Goal: Navigation & Orientation: Find specific page/section

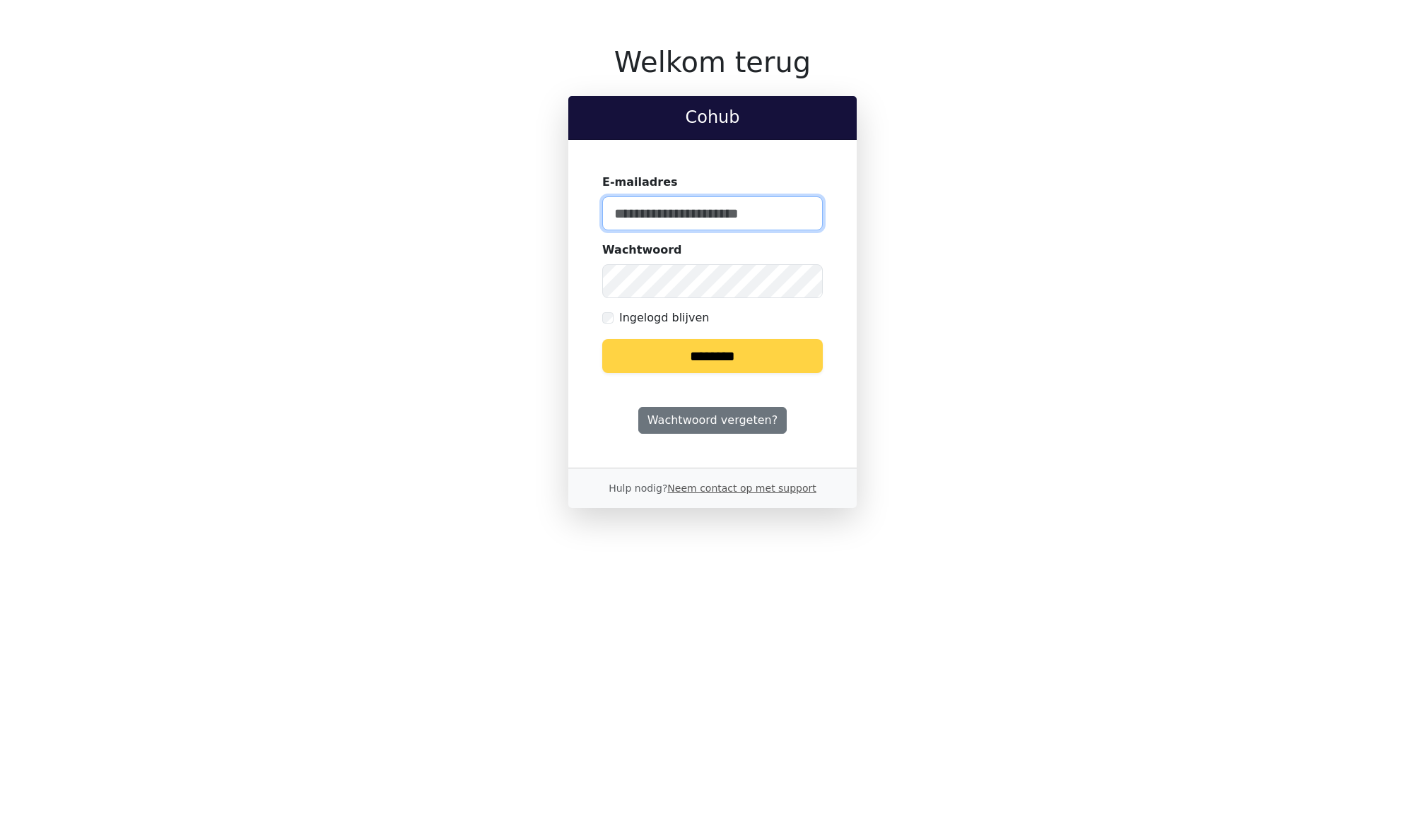
type input "**********"
click at [662, 349] on input "********" at bounding box center [712, 356] width 220 height 34
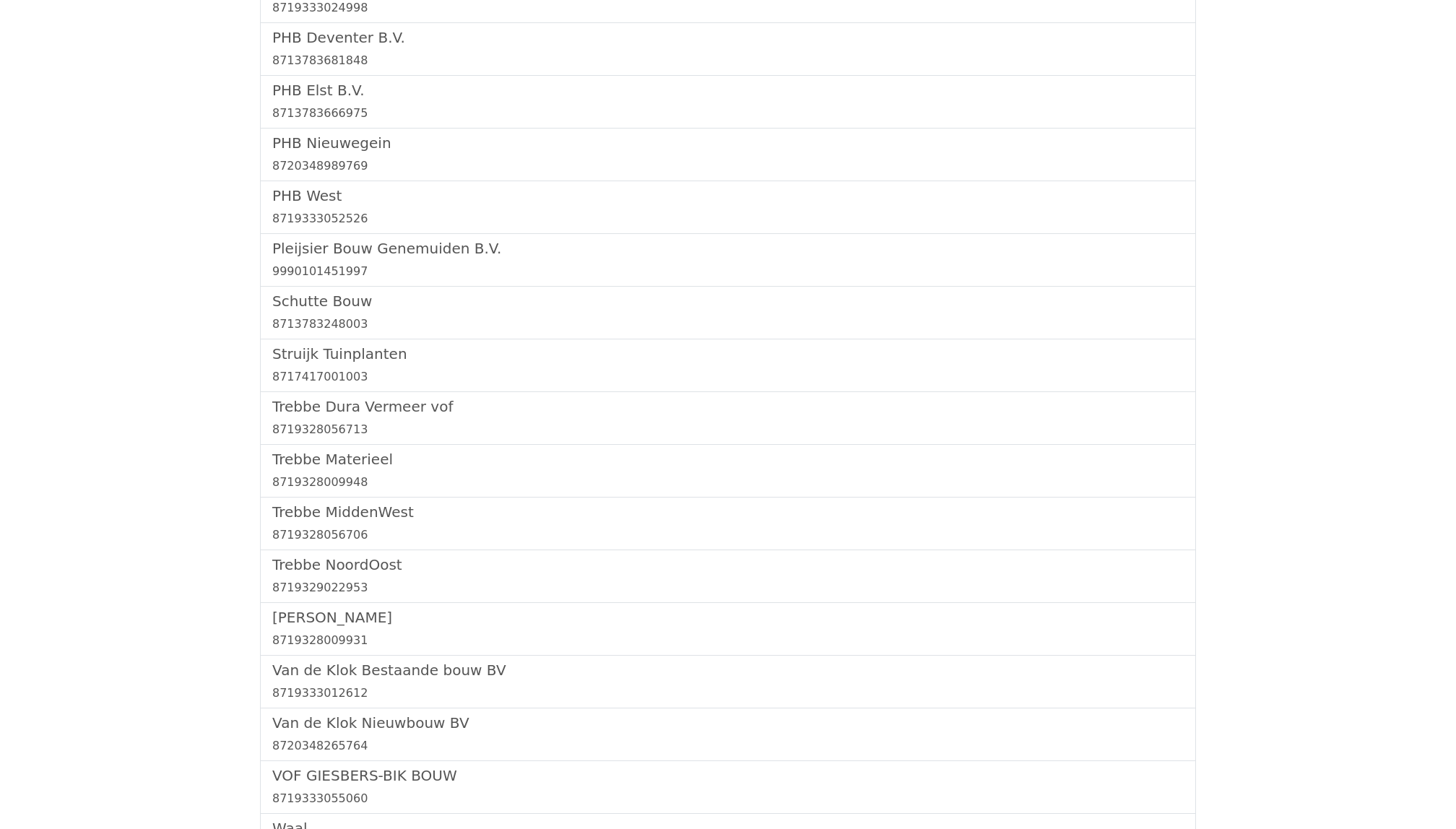
scroll to position [1651, 0]
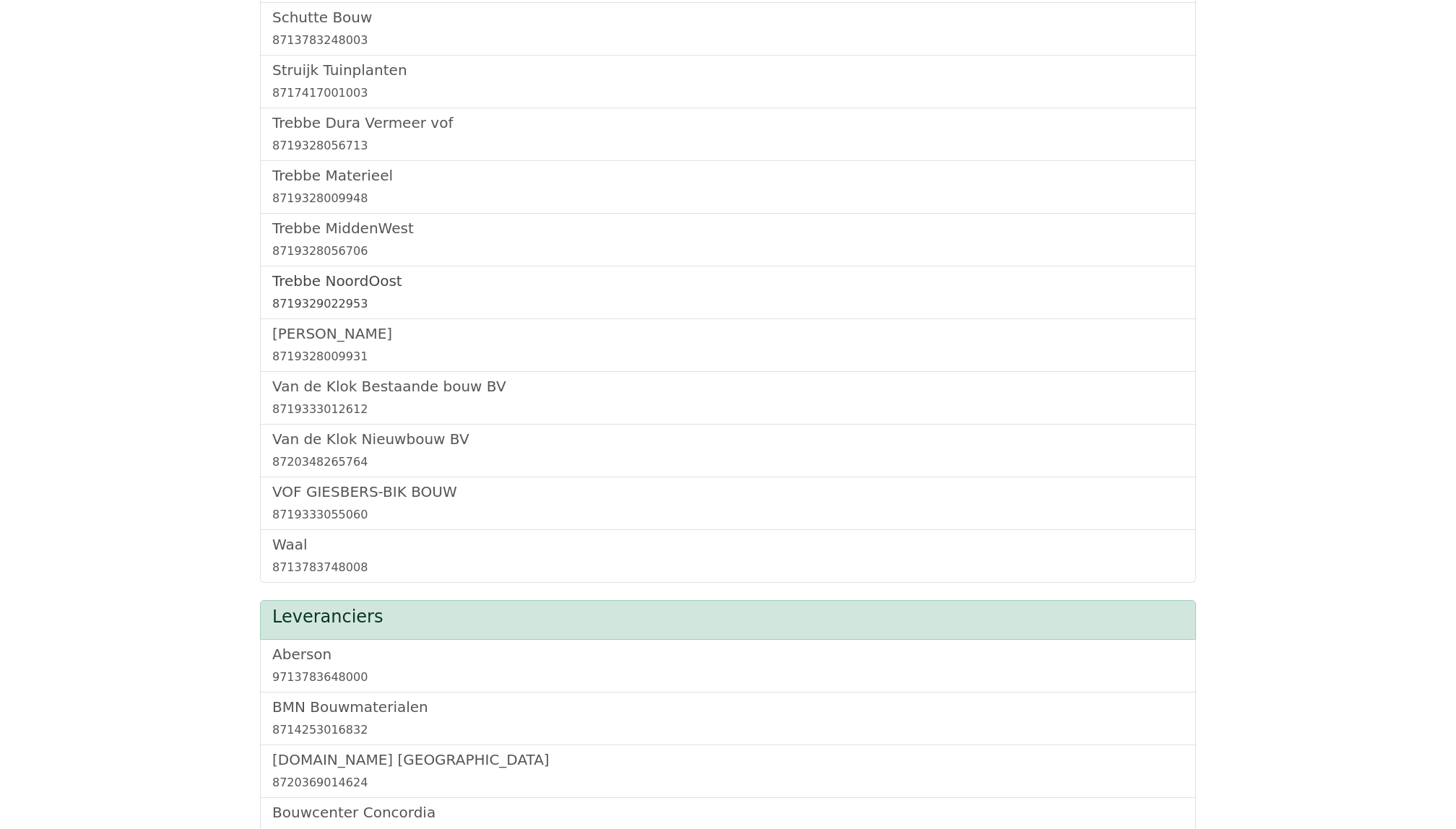
click at [344, 290] on h5 "Trebbe NoordOost" at bounding box center [728, 281] width 911 height 17
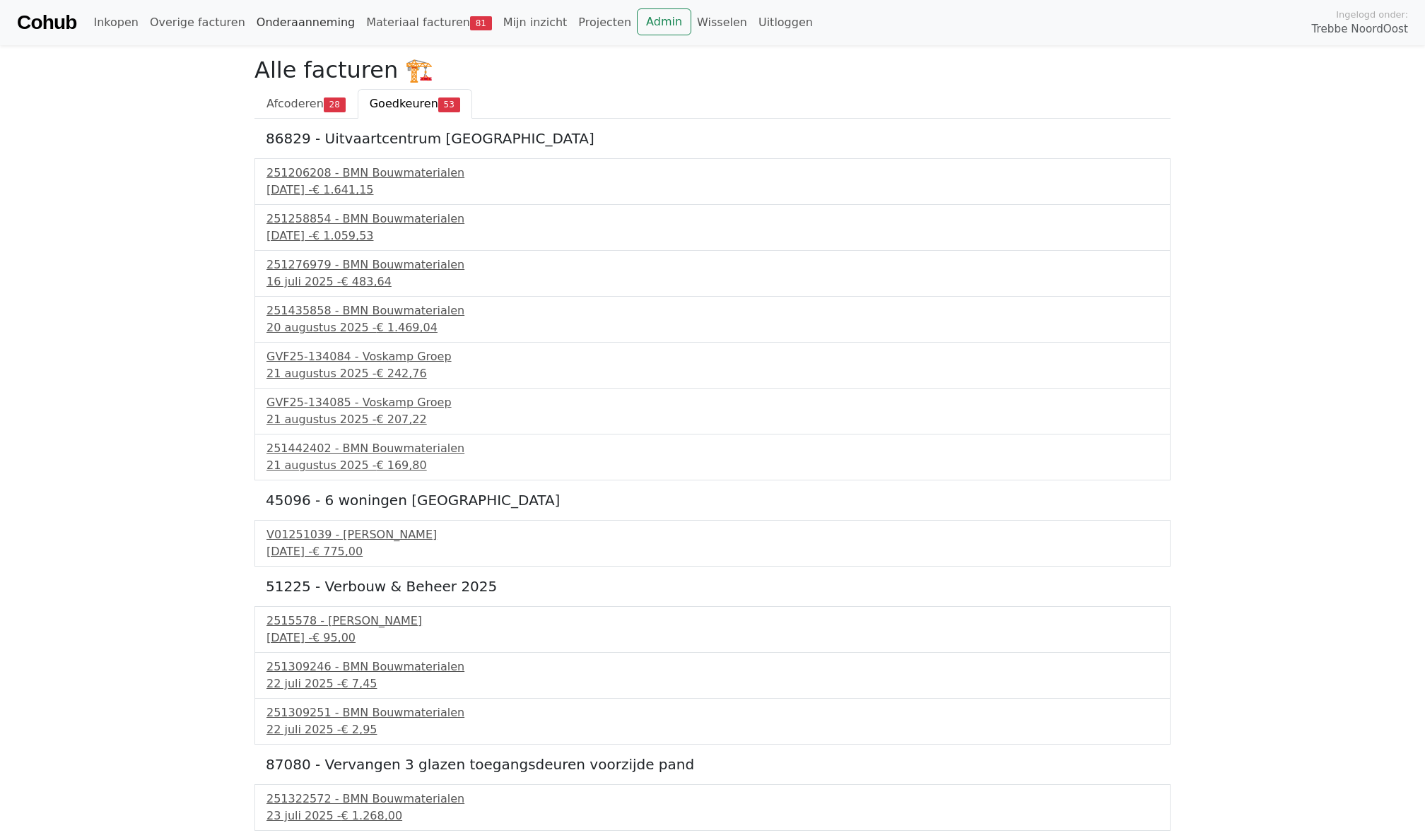
click at [283, 22] on link "Onderaanneming" at bounding box center [306, 22] width 109 height 29
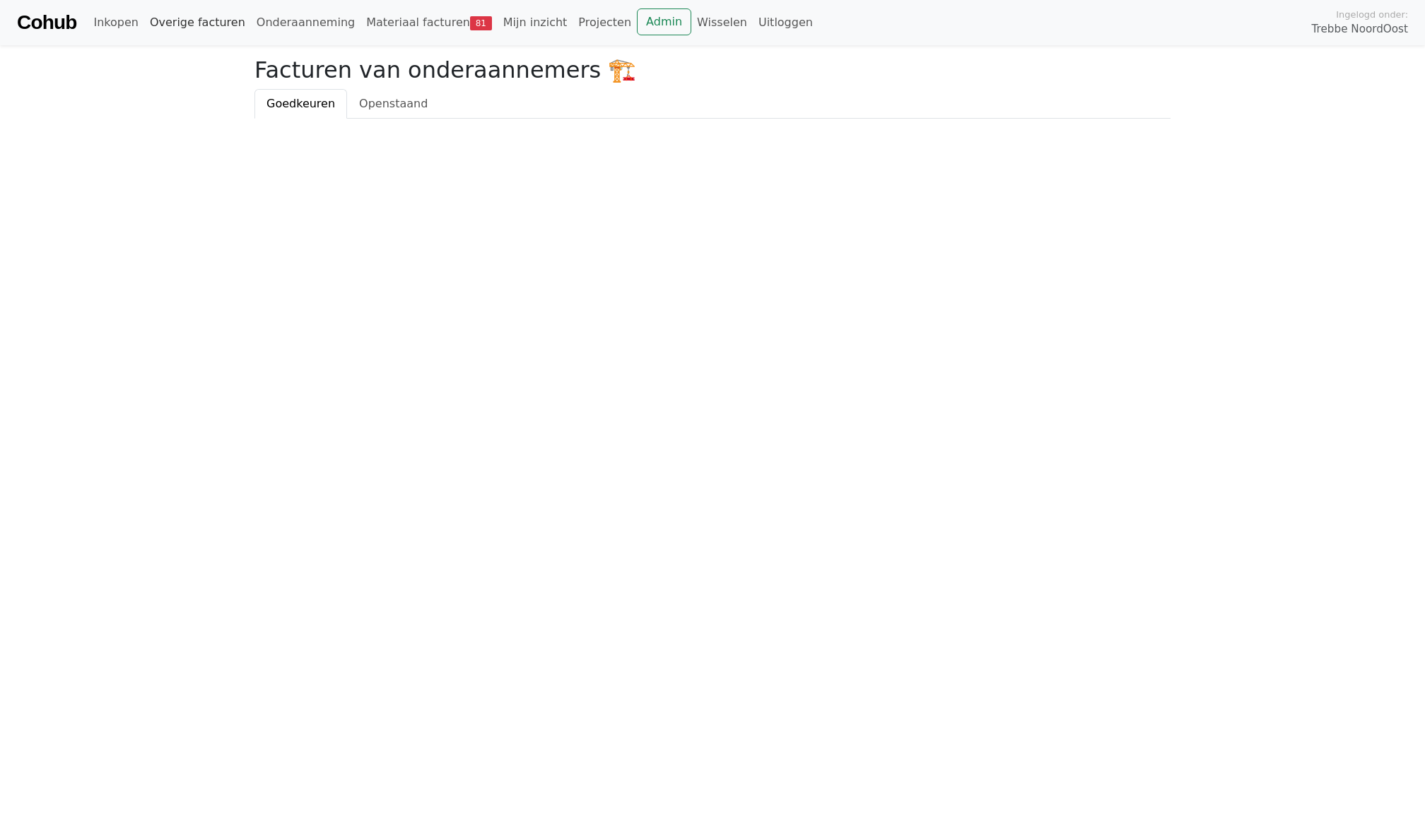
click at [190, 18] on link "Overige facturen" at bounding box center [197, 22] width 106 height 29
click at [691, 12] on link "Wisselen" at bounding box center [722, 22] width 62 height 29
click at [637, 24] on link "Admin" at bounding box center [664, 22] width 55 height 27
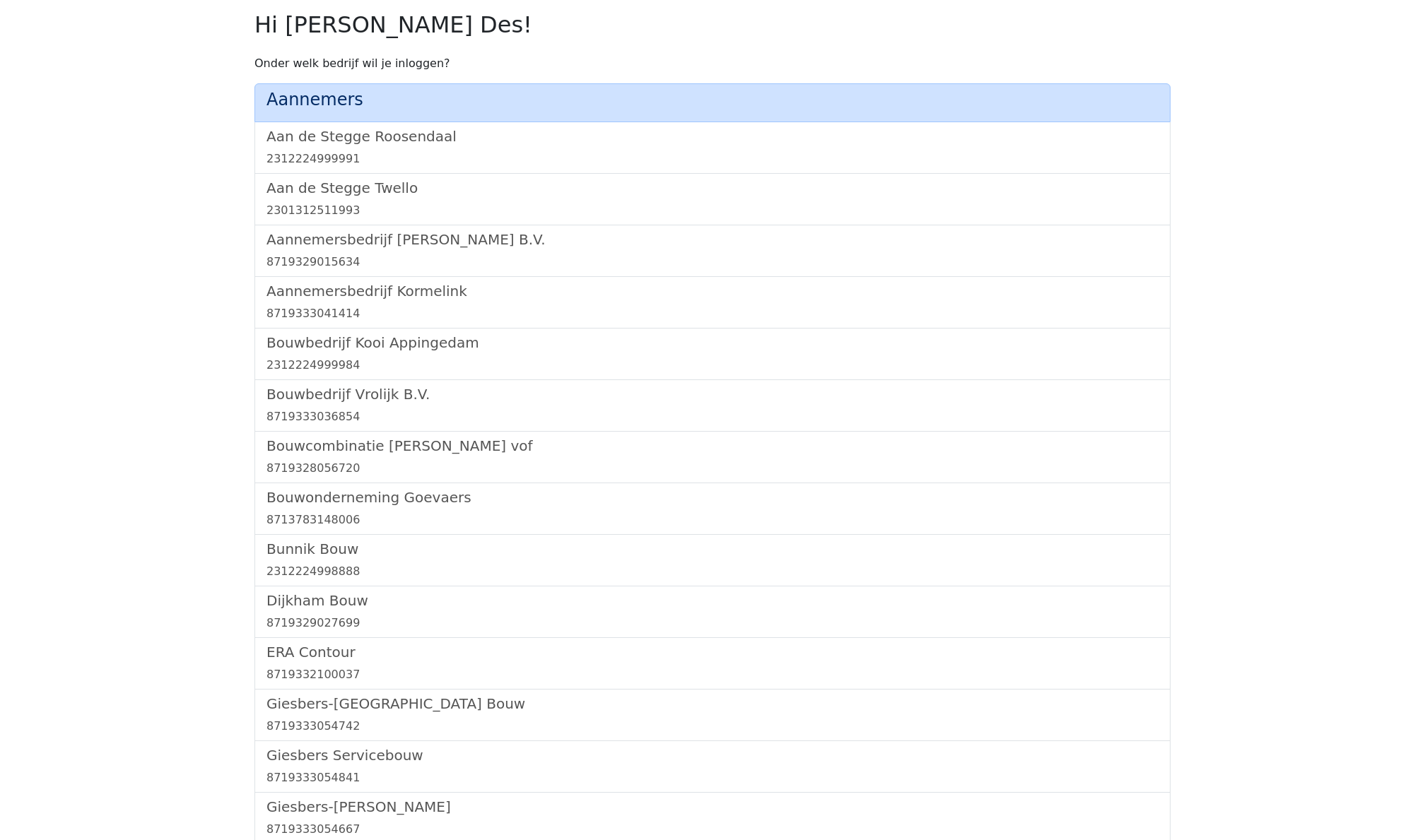
scroll to position [-1, 0]
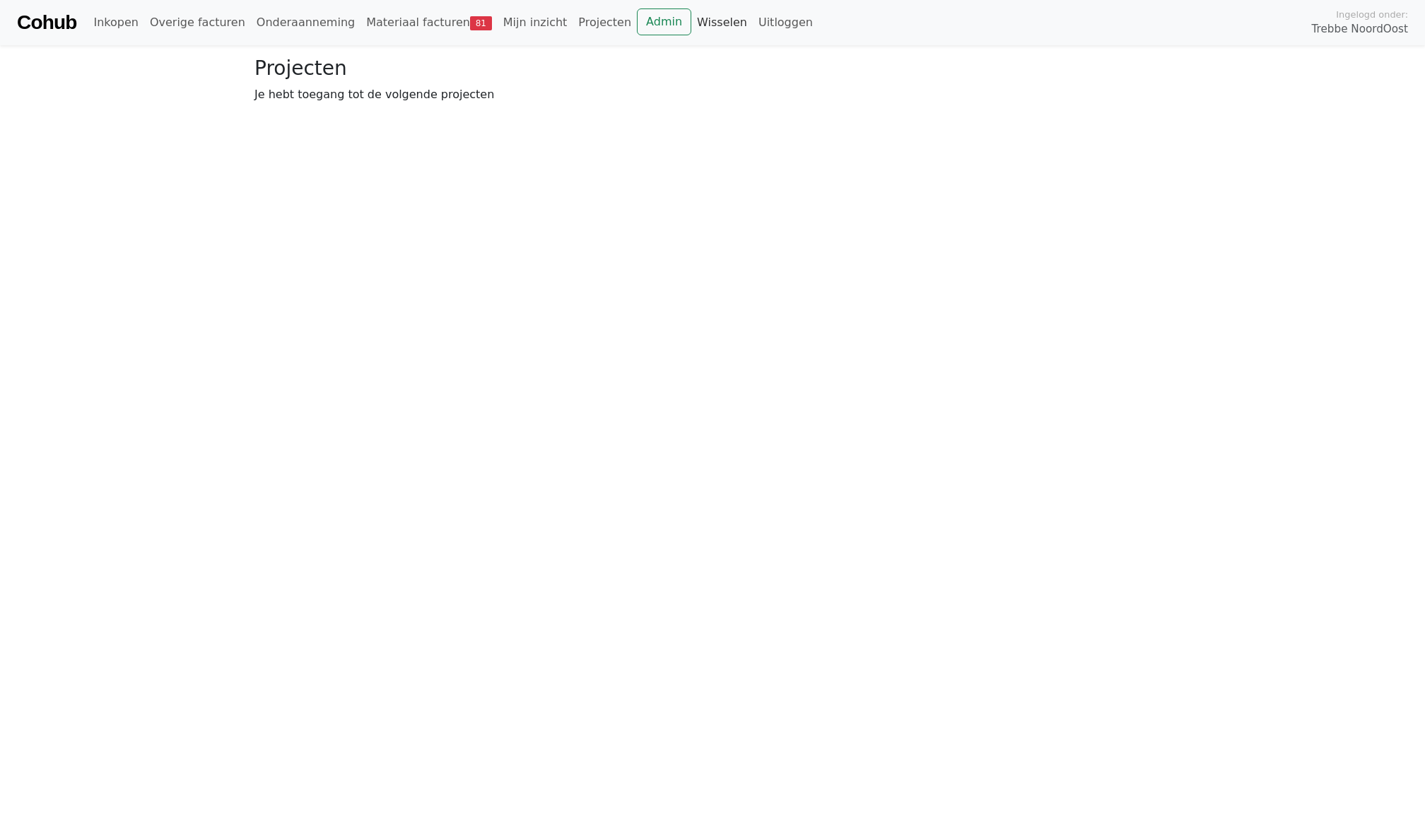
click at [694, 27] on link "Wisselen" at bounding box center [722, 22] width 62 height 29
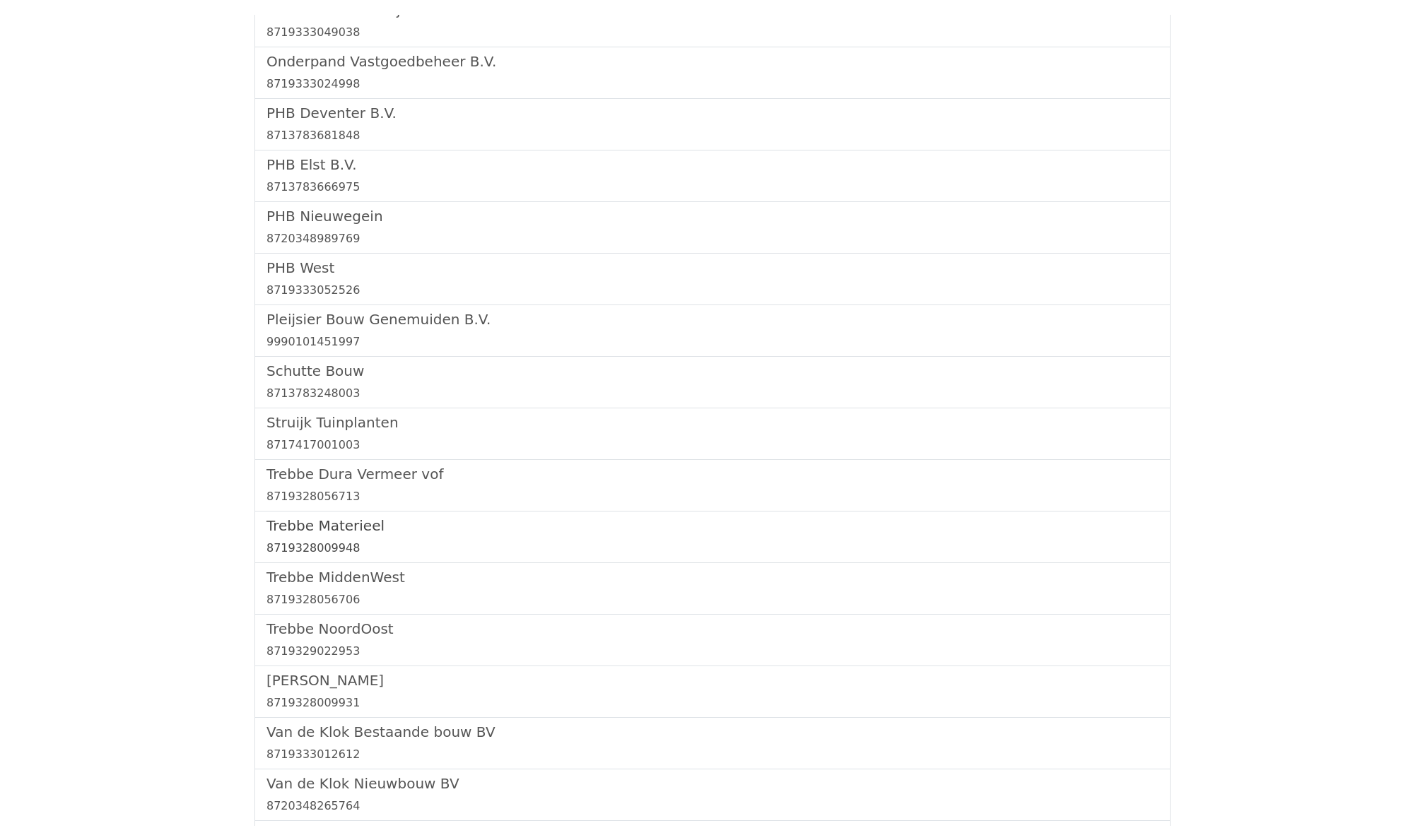
scroll to position [1271, 0]
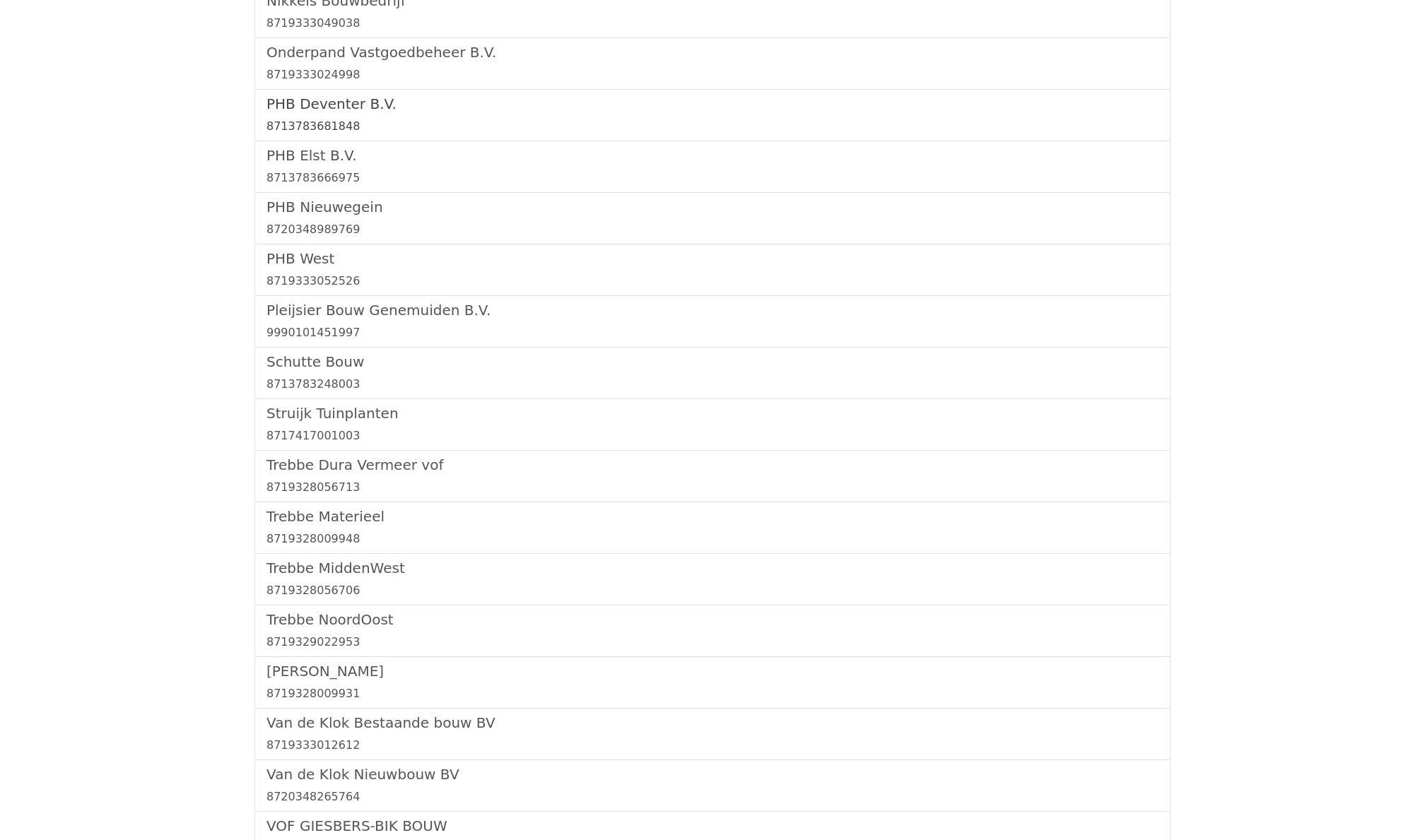
click at [310, 113] on h5 "PHB Deventer B.V." at bounding box center [712, 104] width 892 height 17
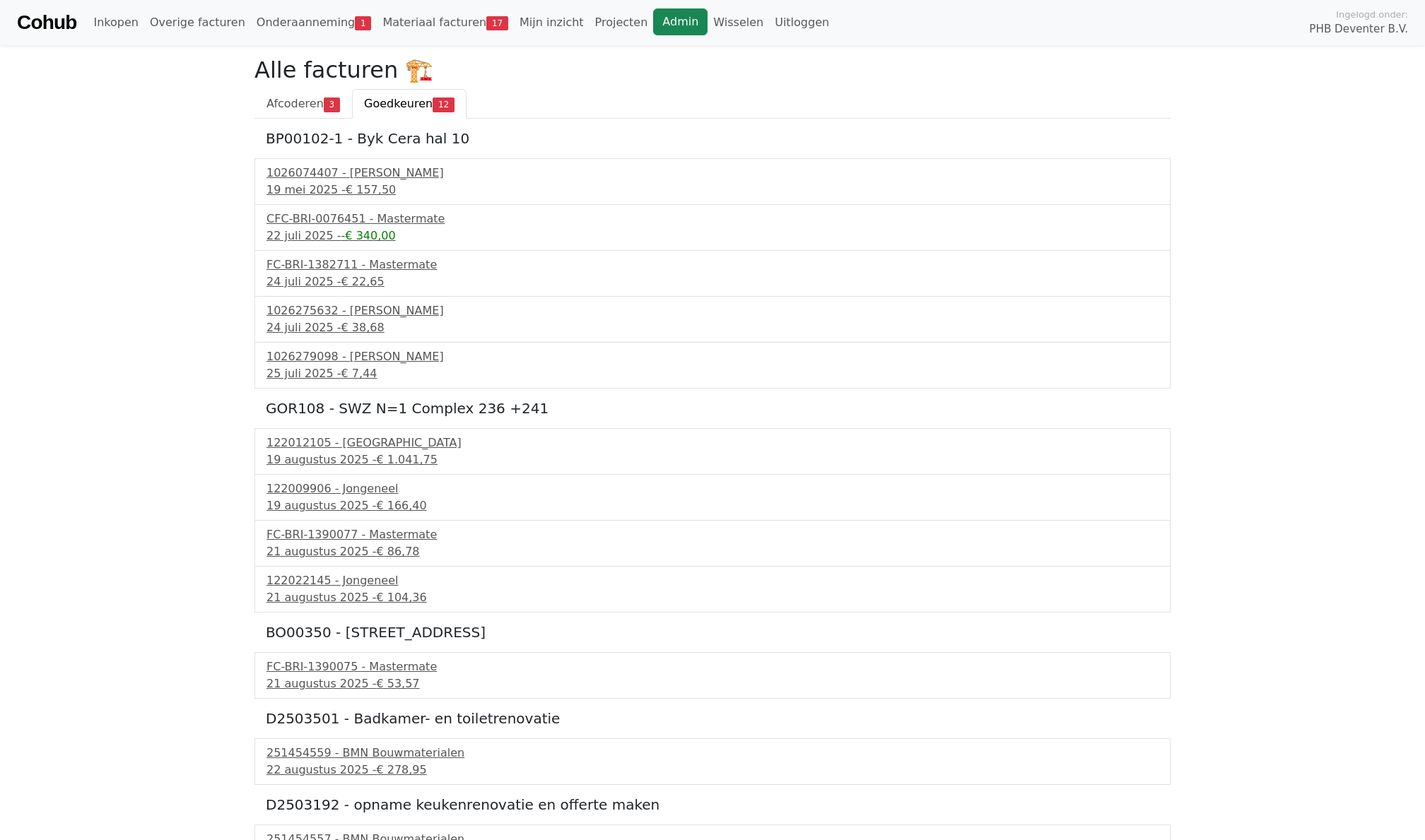
click at [654, 23] on link "Admin" at bounding box center [680, 22] width 55 height 27
click at [707, 22] on link "Wisselen" at bounding box center [738, 22] width 62 height 29
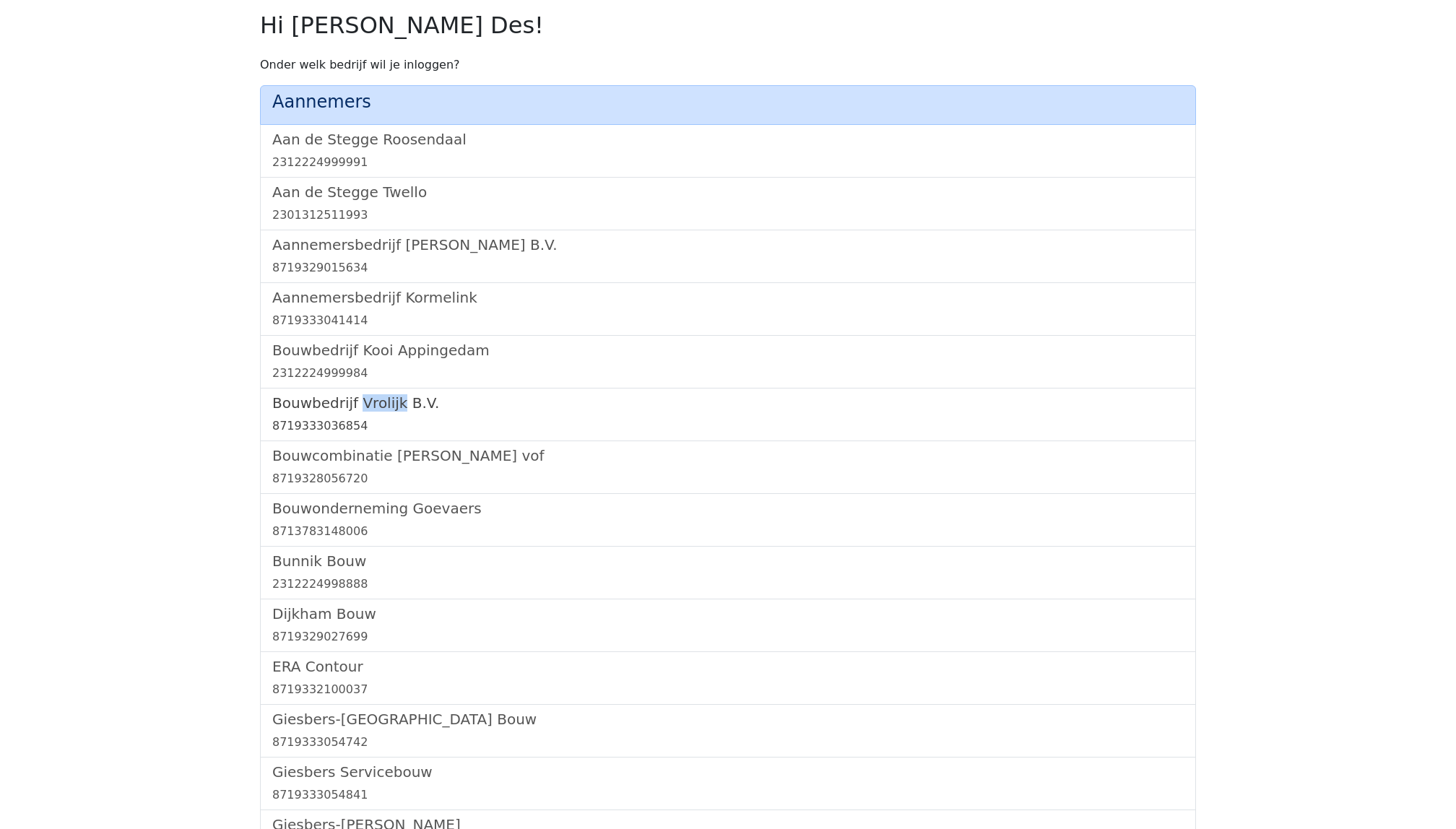
click at [339, 405] on h5 "Bouwbedrijf Vrolijk B.V." at bounding box center [728, 403] width 911 height 17
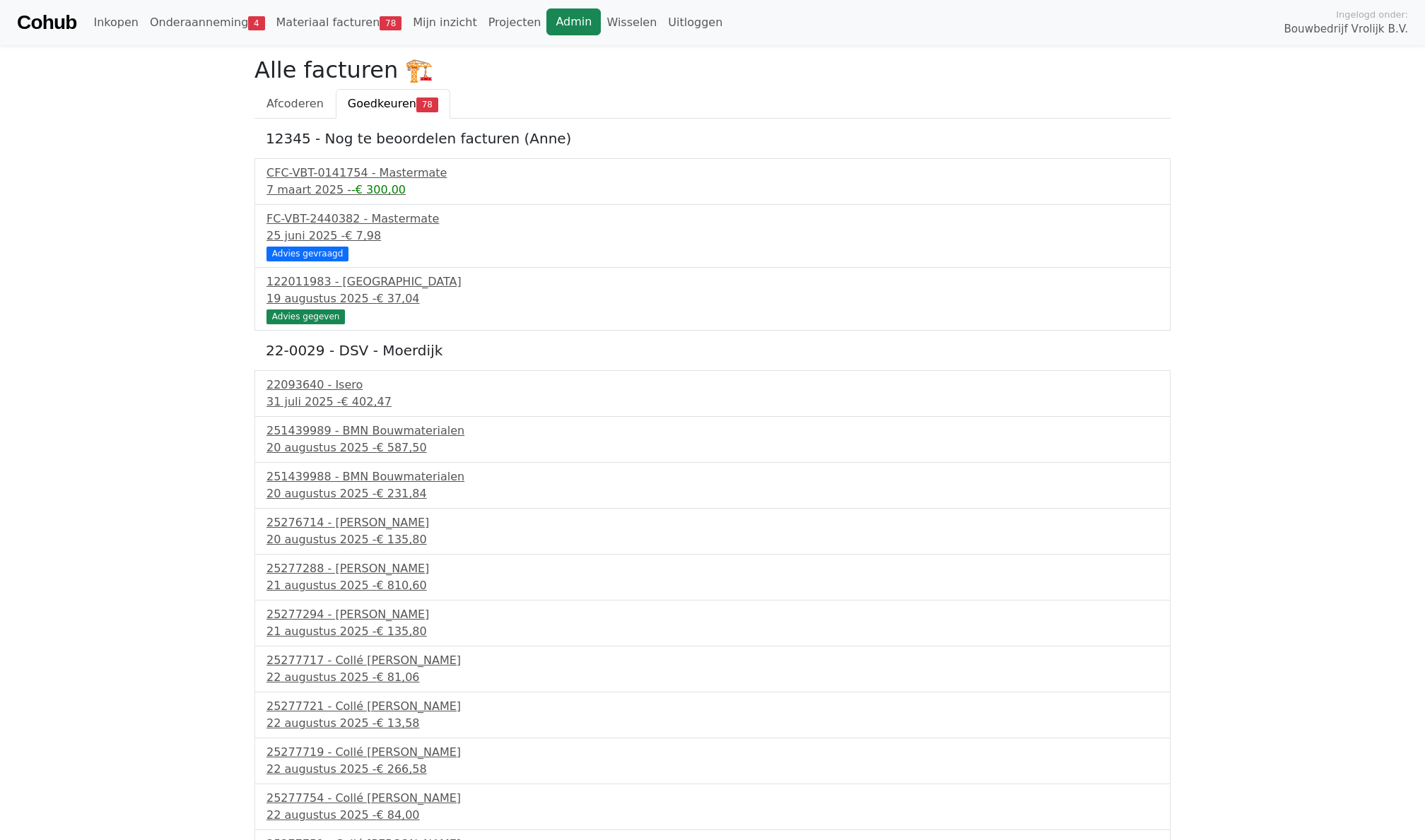
click at [551, 15] on link "Admin" at bounding box center [573, 22] width 55 height 27
click at [240, 22] on link "Onderaanneming 4" at bounding box center [207, 22] width 126 height 29
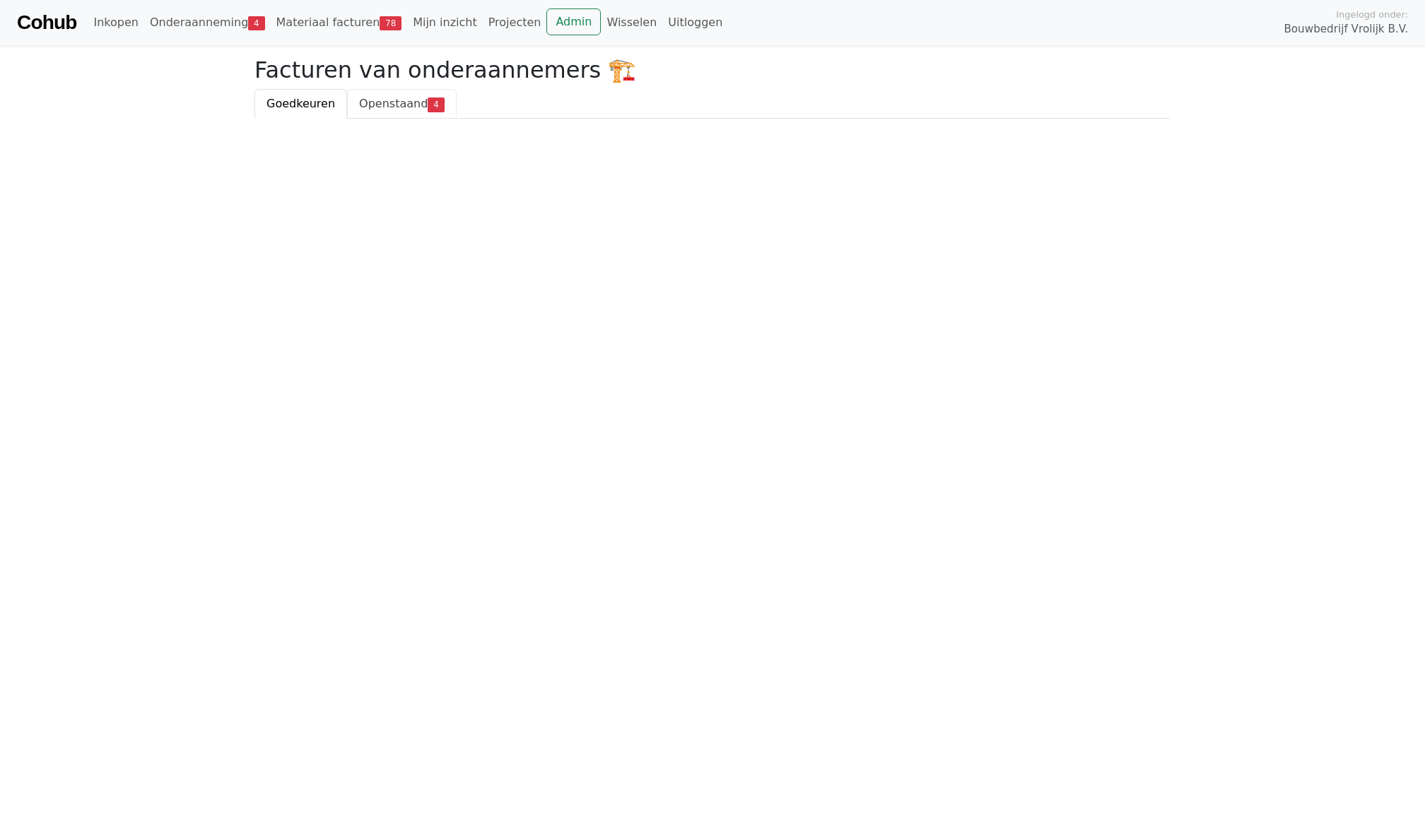
click at [402, 99] on span "Openstaand" at bounding box center [393, 103] width 69 height 13
click at [610, 12] on link "Wisselen" at bounding box center [632, 22] width 62 height 29
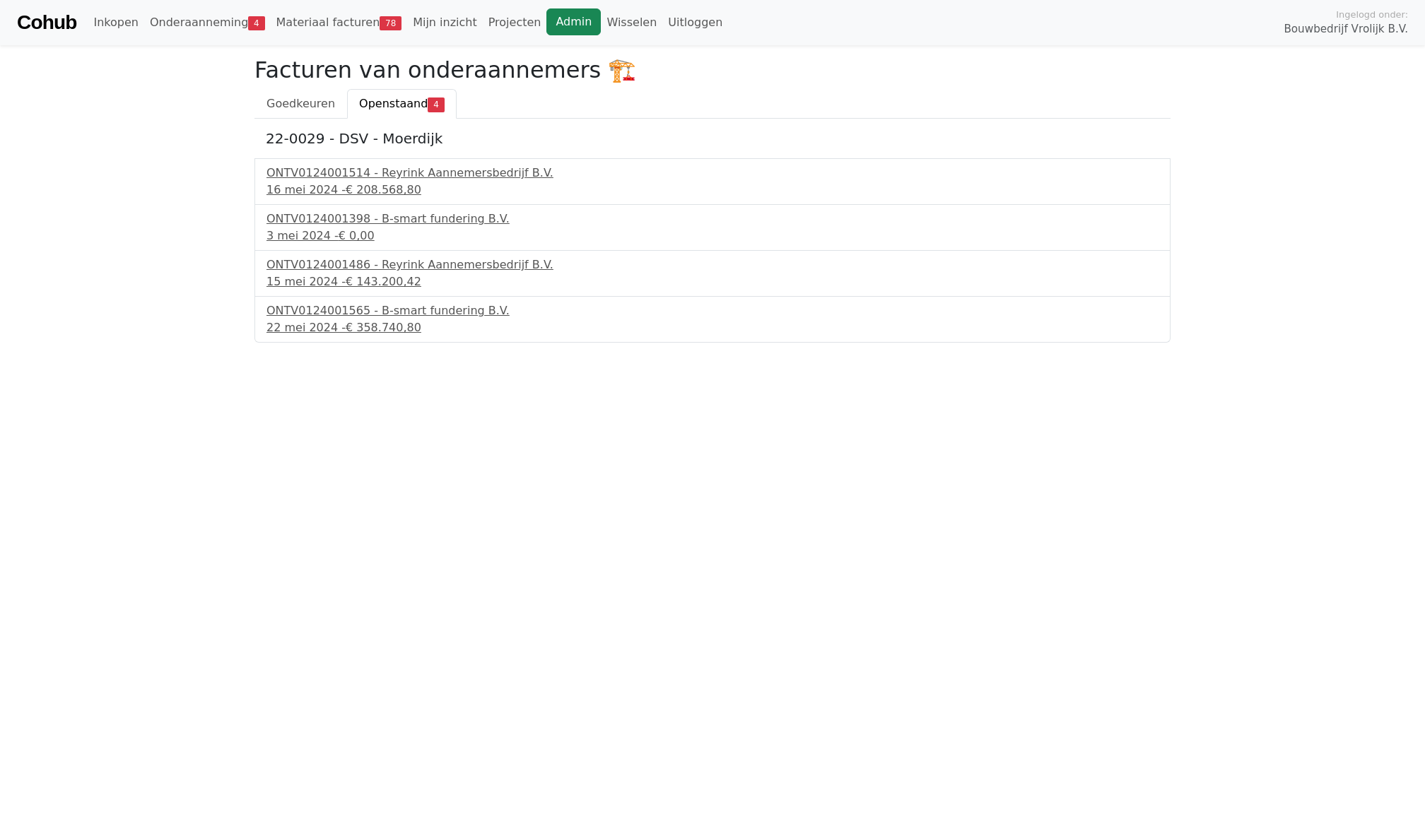
click at [564, 26] on link "Admin" at bounding box center [573, 22] width 55 height 27
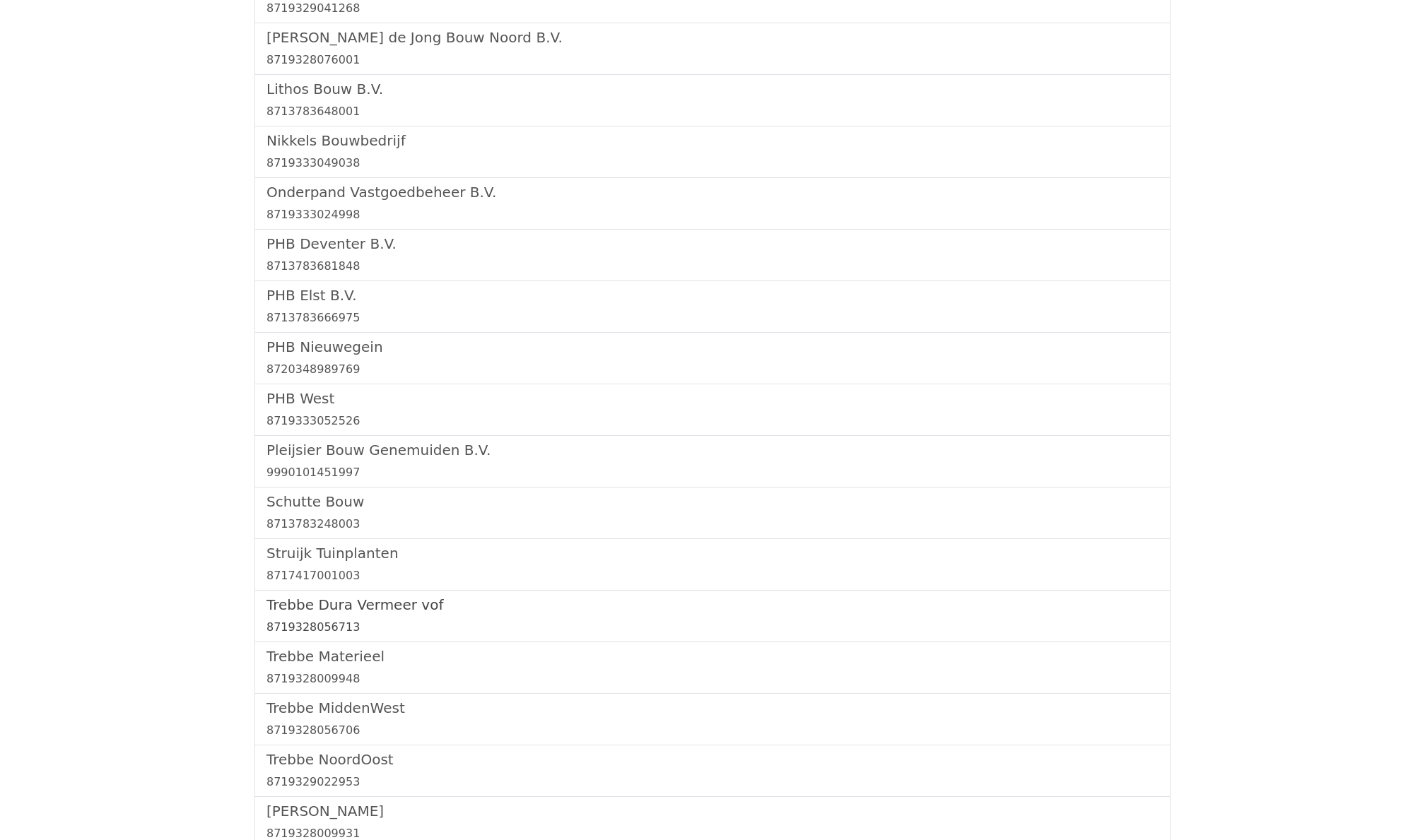
scroll to position [1289, 0]
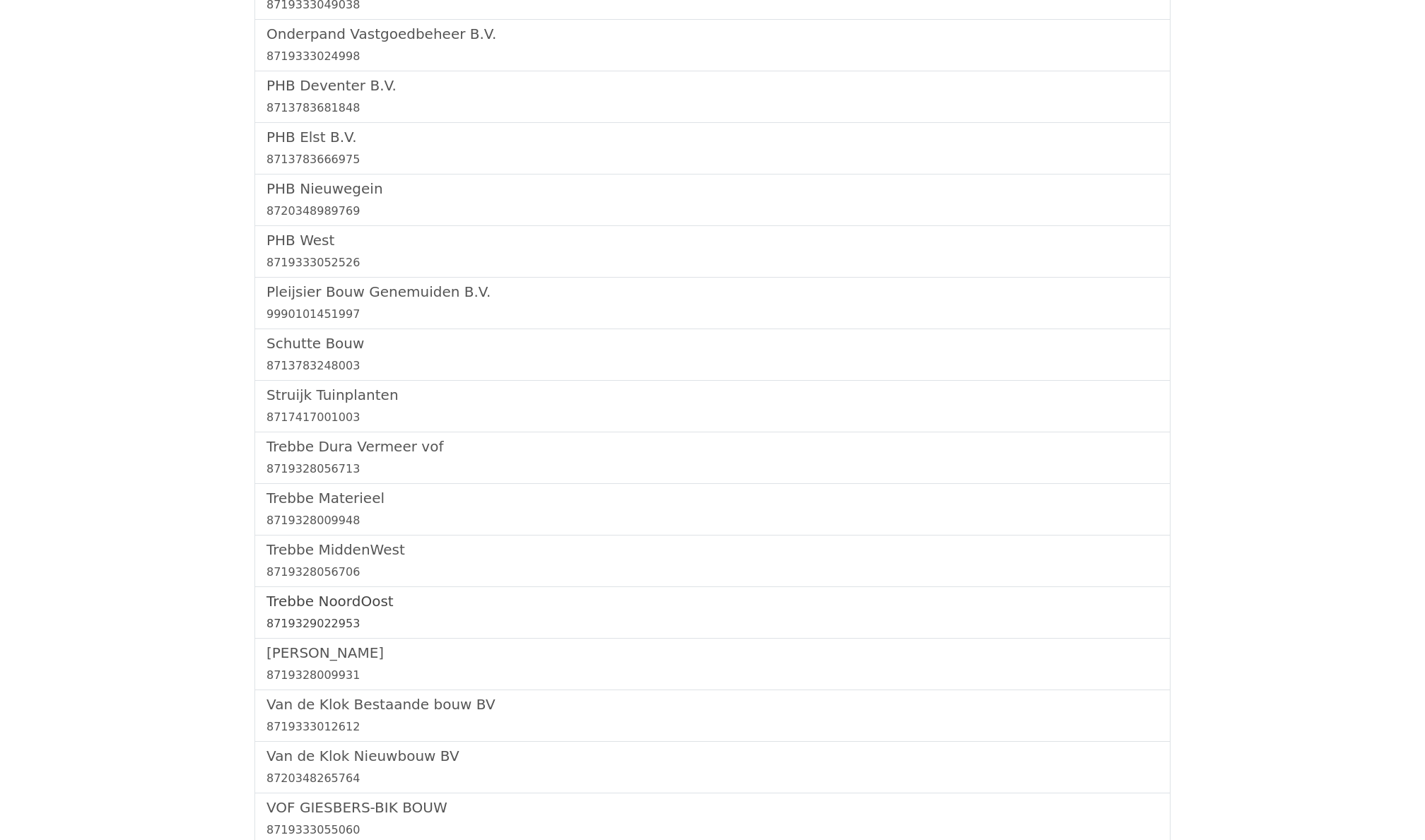
click at [327, 618] on link "[GEOGRAPHIC_DATA] 8719329022953" at bounding box center [712, 612] width 892 height 39
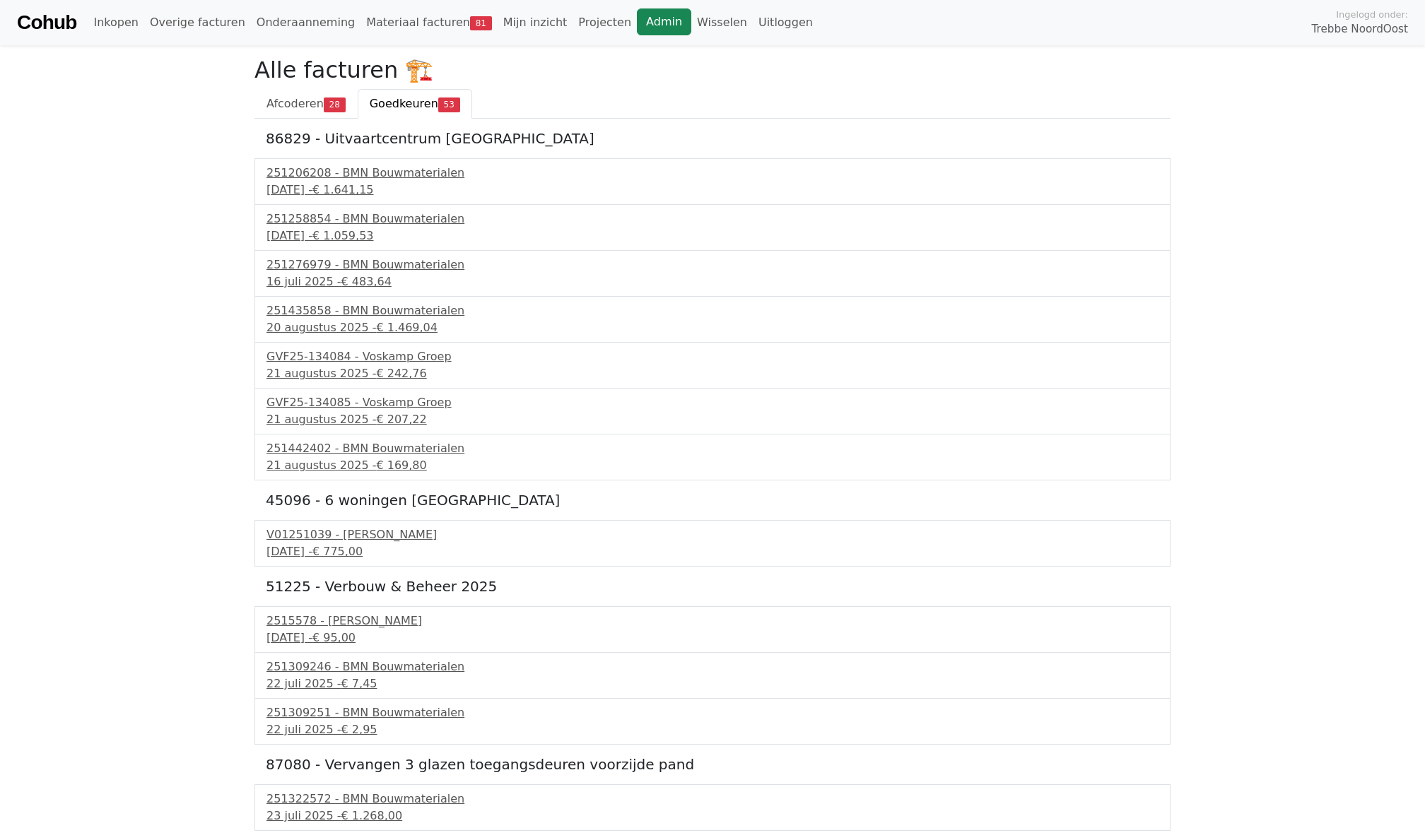
click at [637, 25] on link "Admin" at bounding box center [664, 22] width 55 height 27
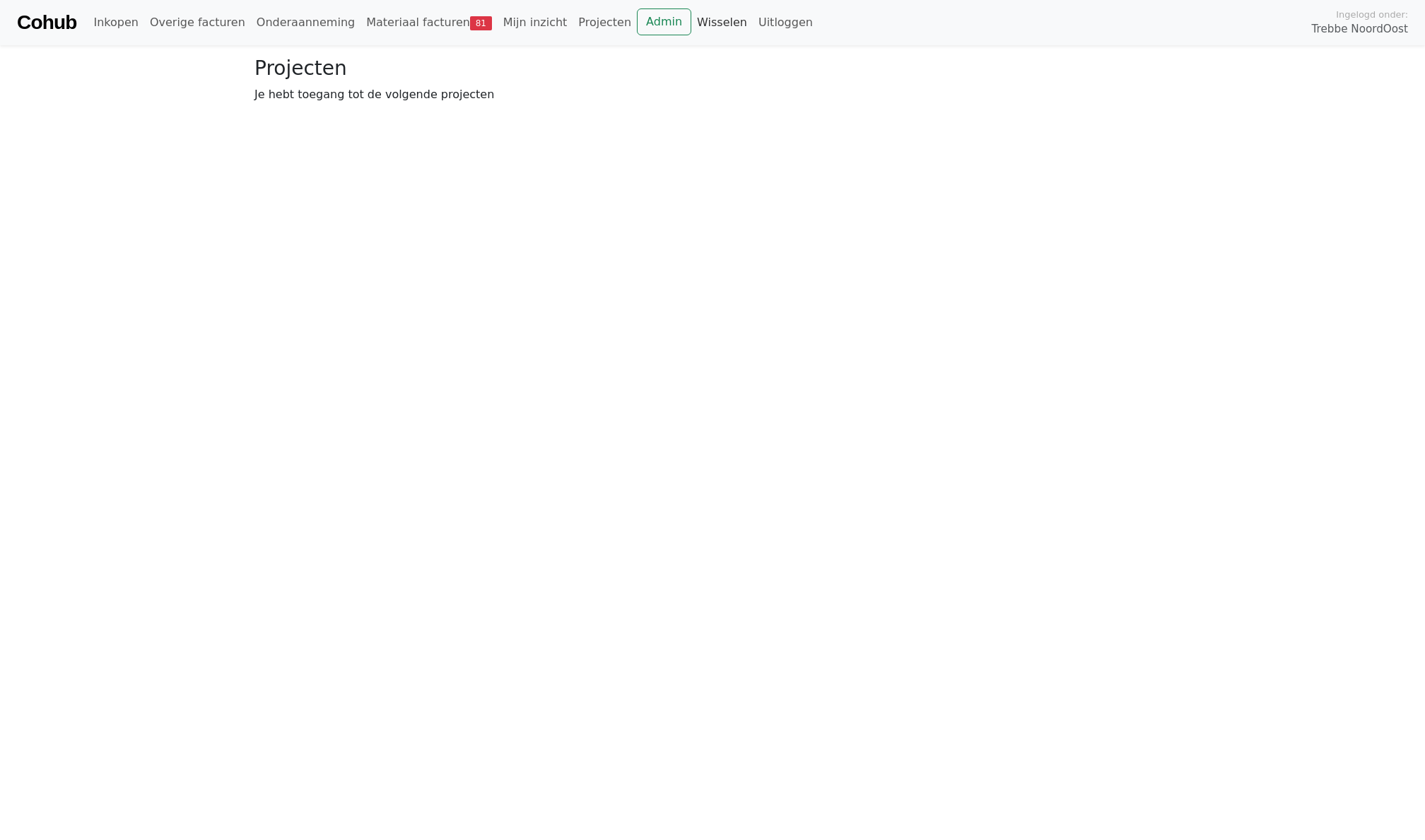
click at [691, 17] on link "Wisselen" at bounding box center [722, 22] width 62 height 29
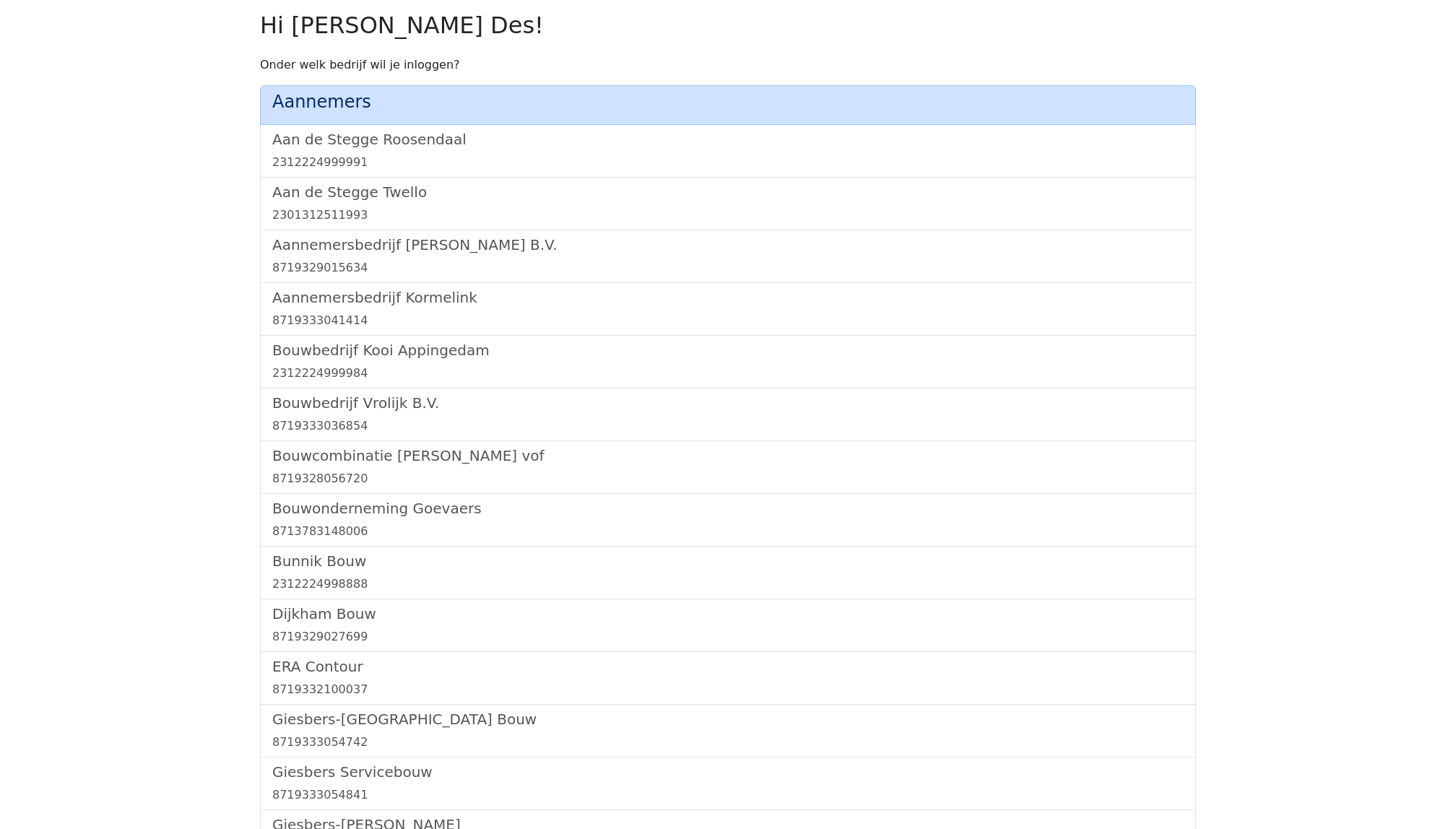
scroll to position [836, 0]
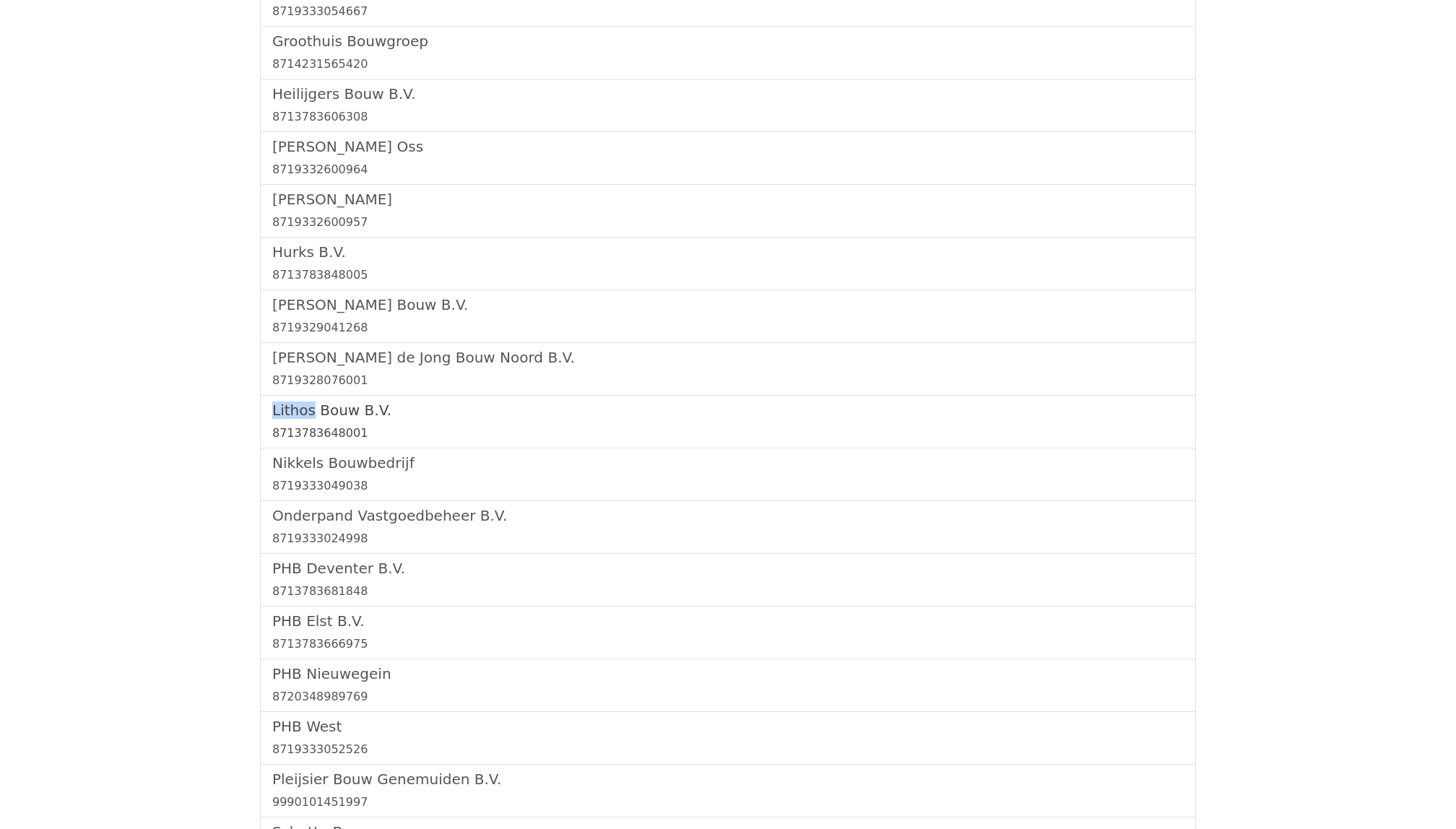
click at [338, 409] on h5 "Lithos Bouw B.V." at bounding box center [728, 410] width 911 height 17
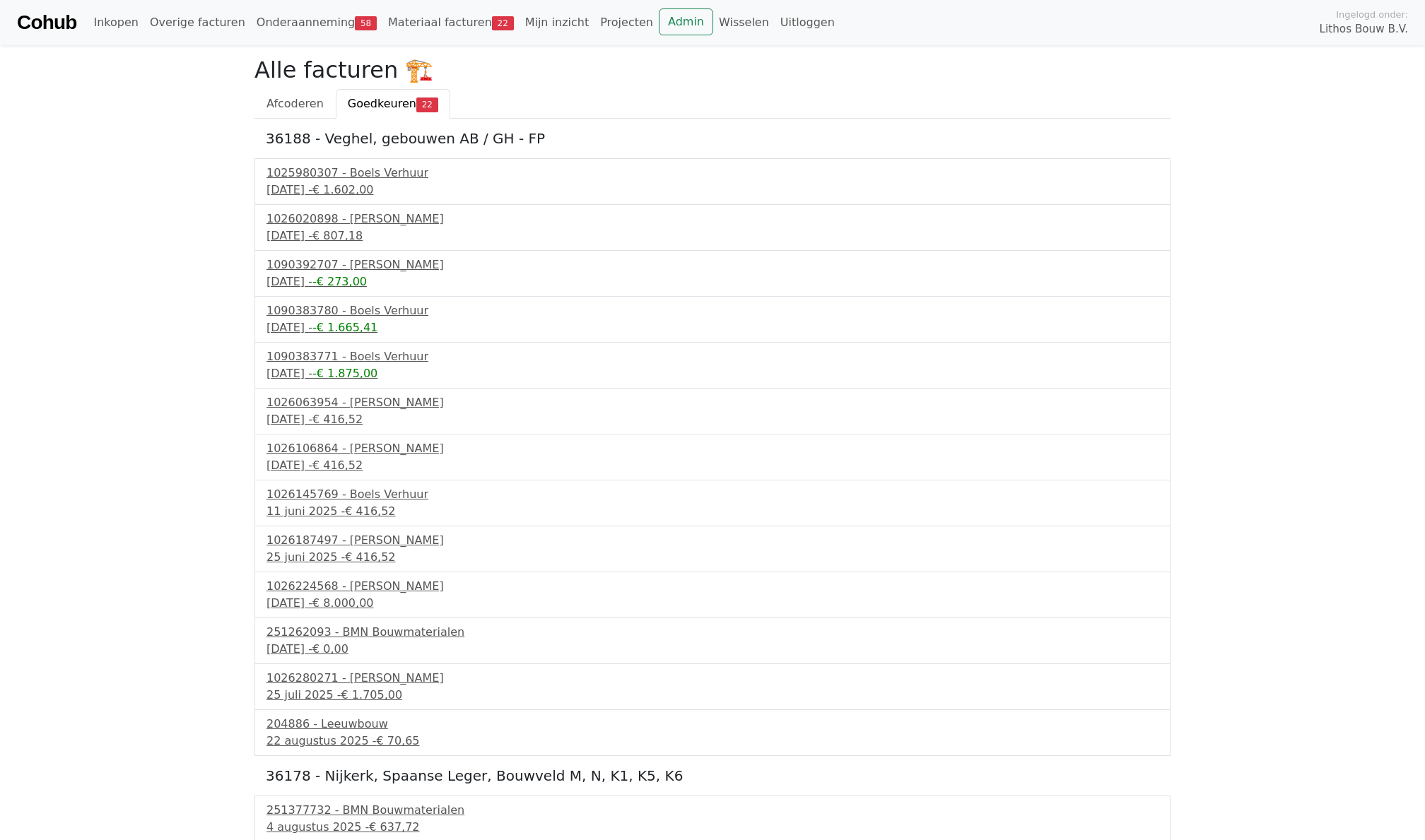
click at [75, 331] on body "Cohub Inkopen Overige facturen Onderaanneming 58 Materiaal facturen 22 Mijn inz…" at bounding box center [712, 645] width 1425 height 1291
click at [724, 14] on link "Wisselen" at bounding box center [744, 22] width 62 height 29
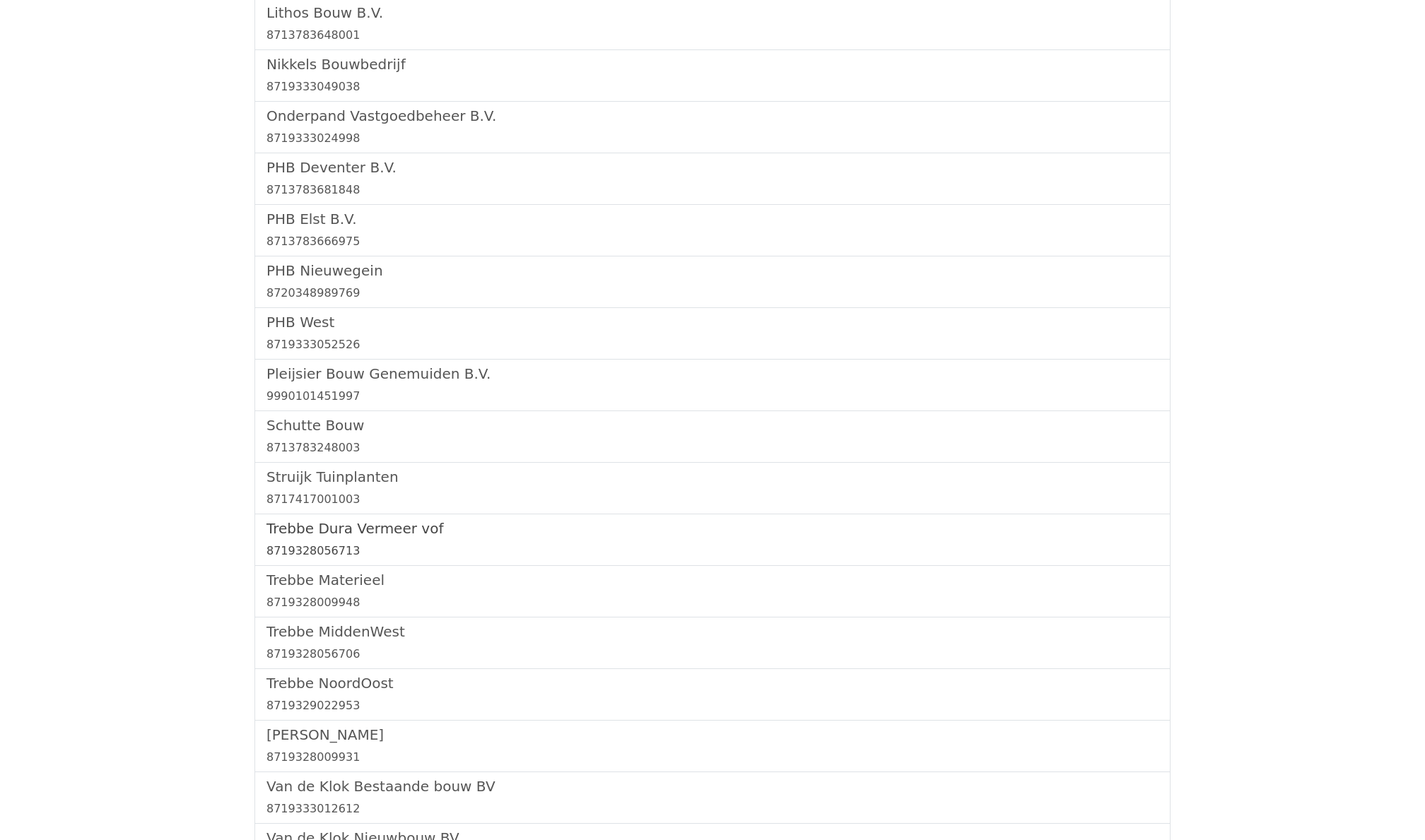
scroll to position [1198, 0]
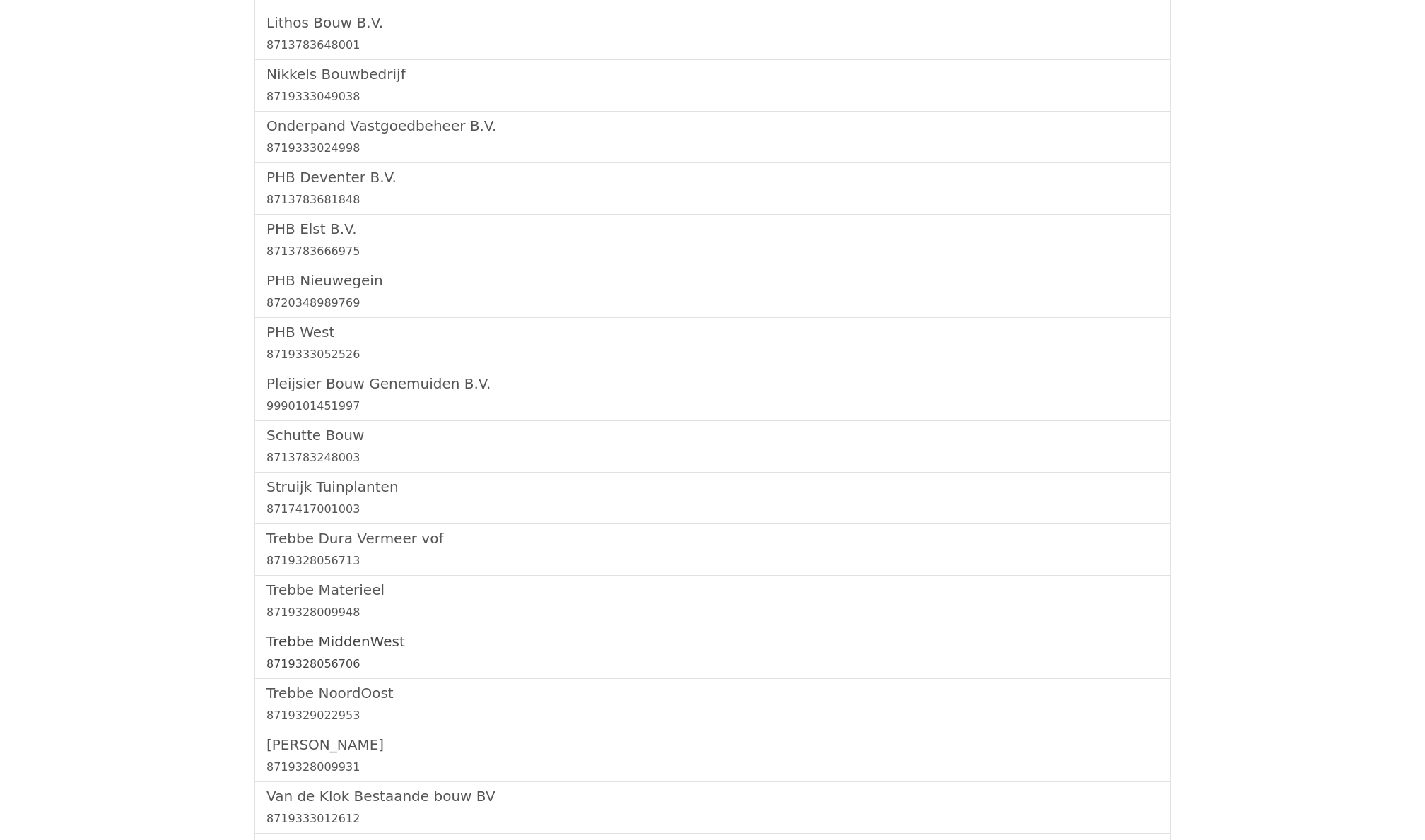
click at [342, 650] on h5 "Trebbe MiddenWest" at bounding box center [712, 642] width 892 height 17
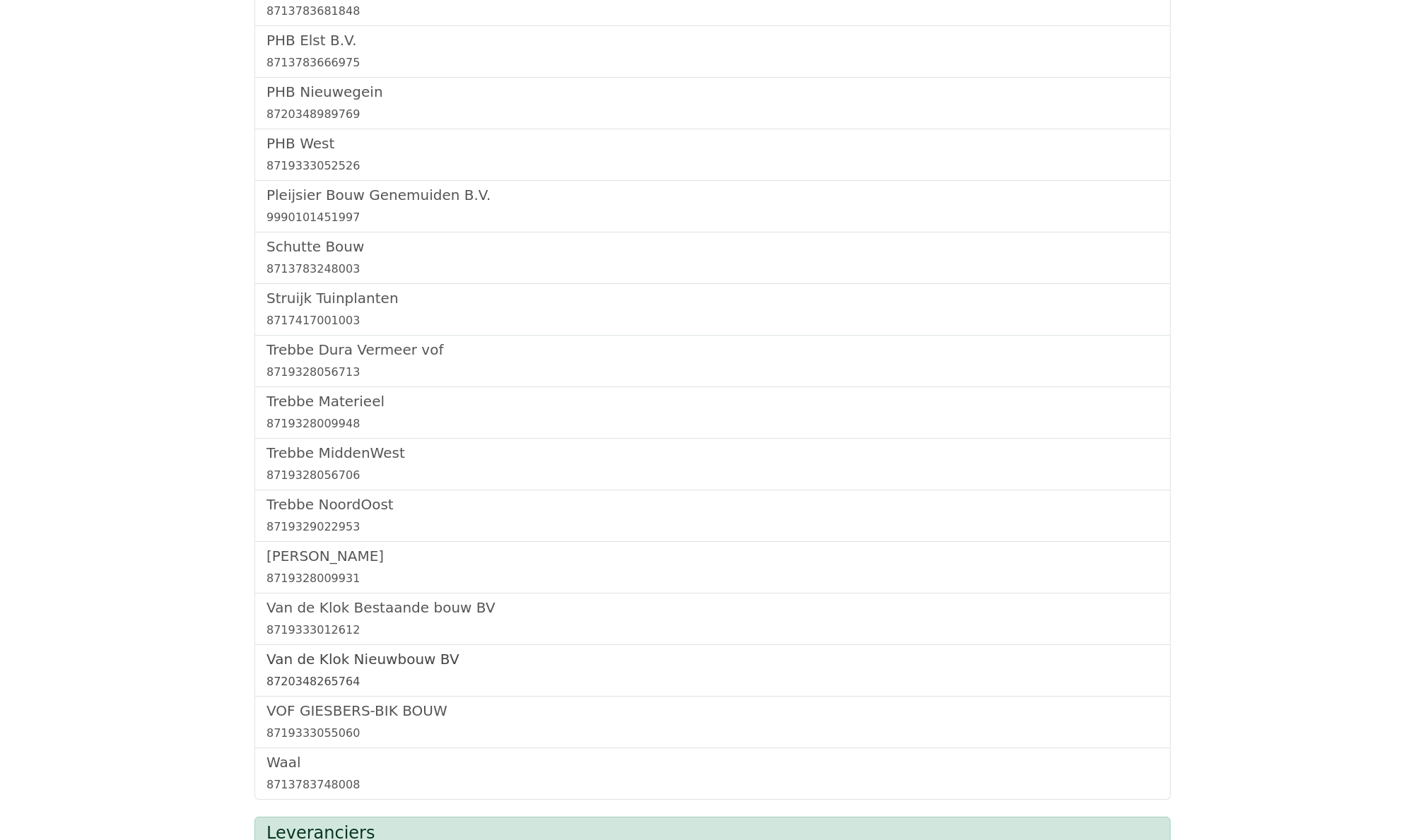
scroll to position [1395, 0]
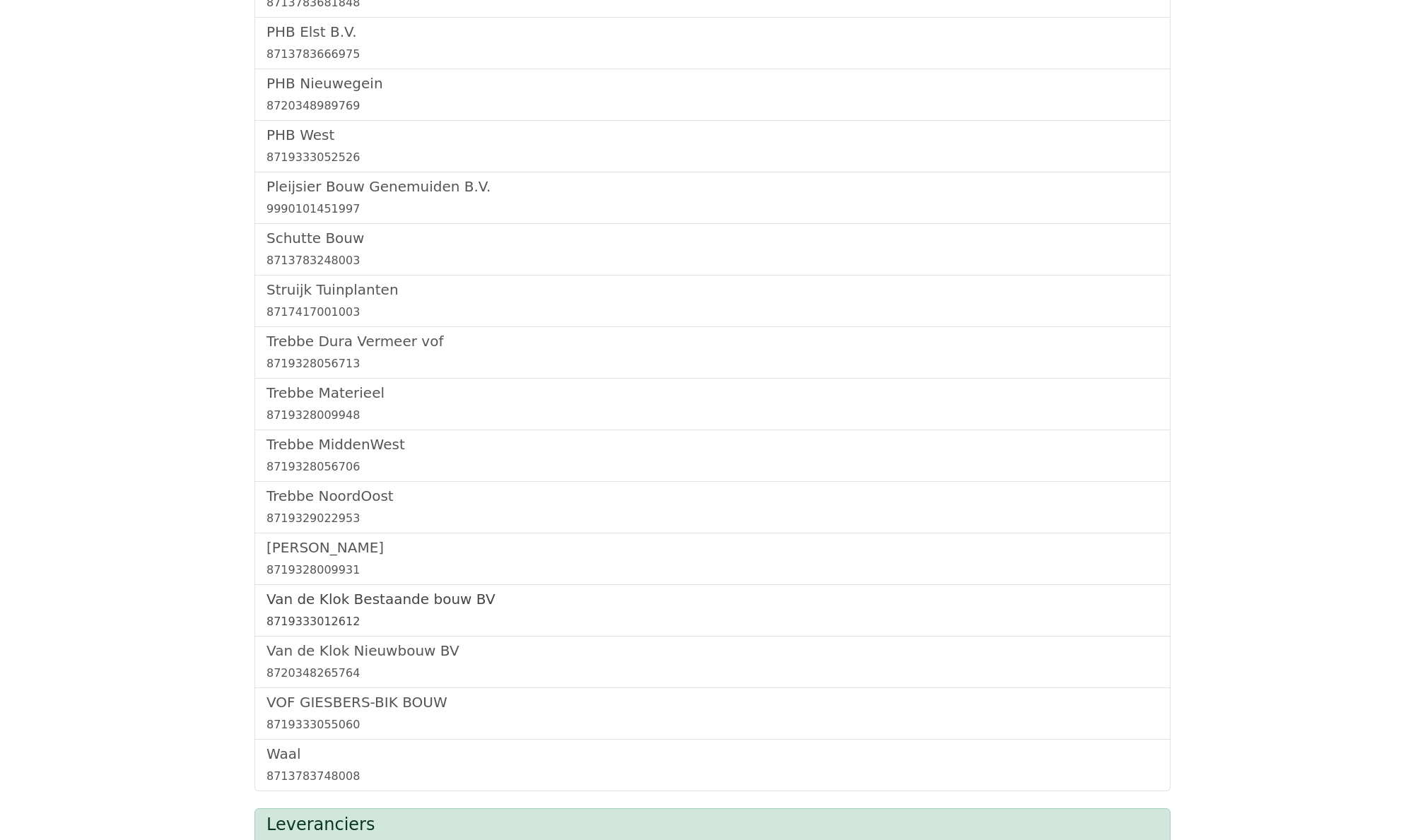
click at [318, 608] on h5 "Van de Klok Bestaande bouw BV" at bounding box center [712, 600] width 892 height 17
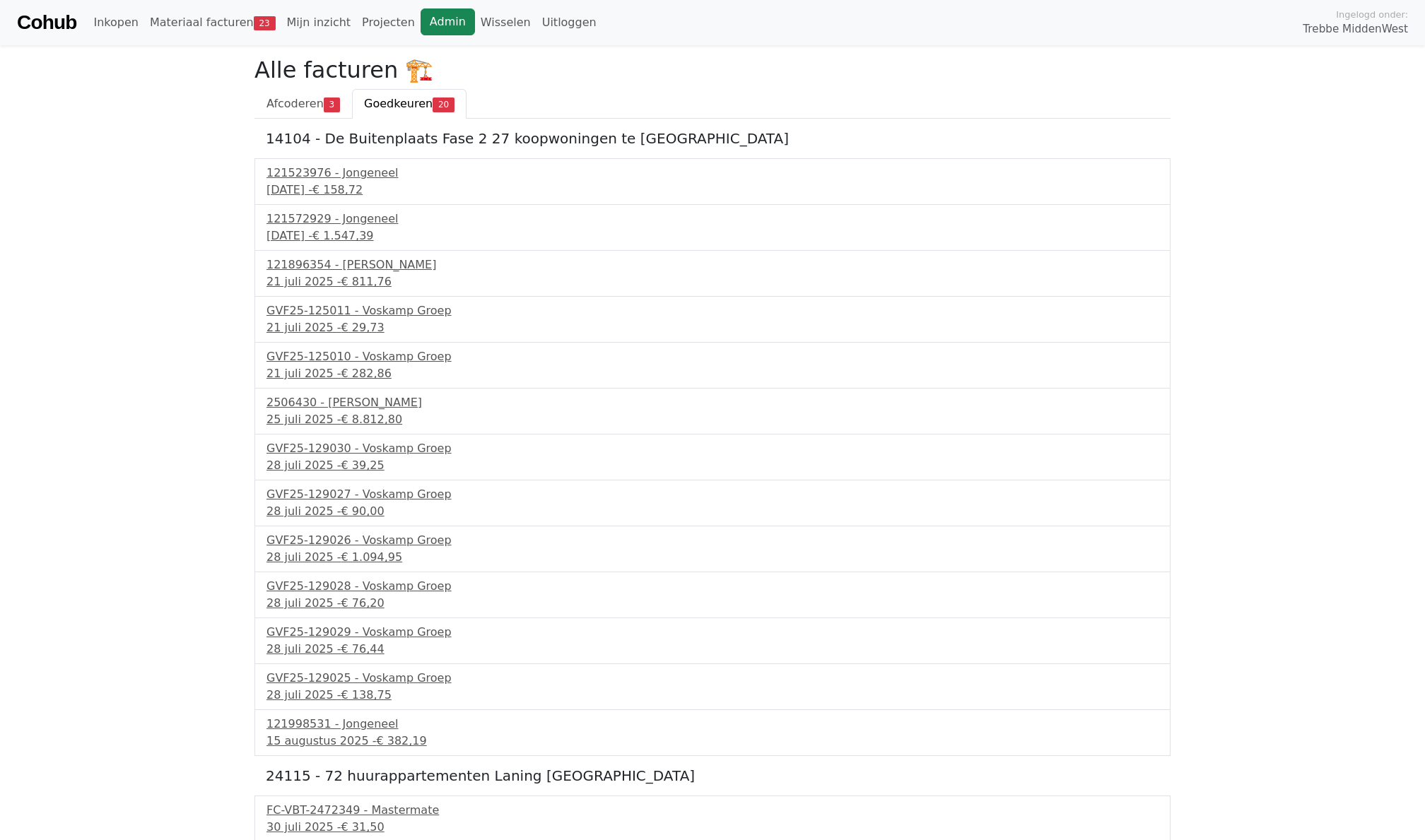
click at [425, 29] on link "Admin" at bounding box center [448, 22] width 55 height 27
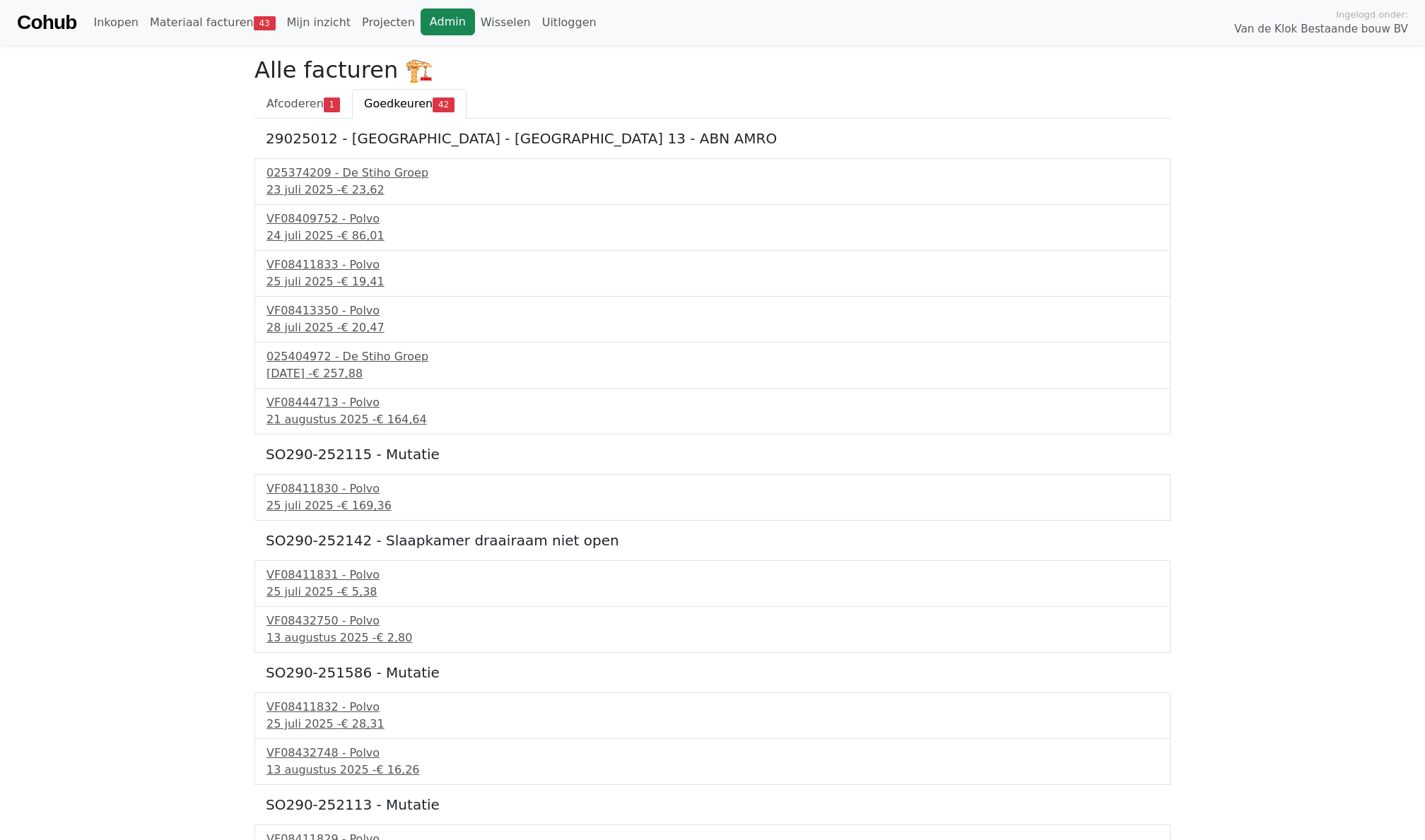
click at [439, 26] on link "Admin" at bounding box center [448, 22] width 55 height 27
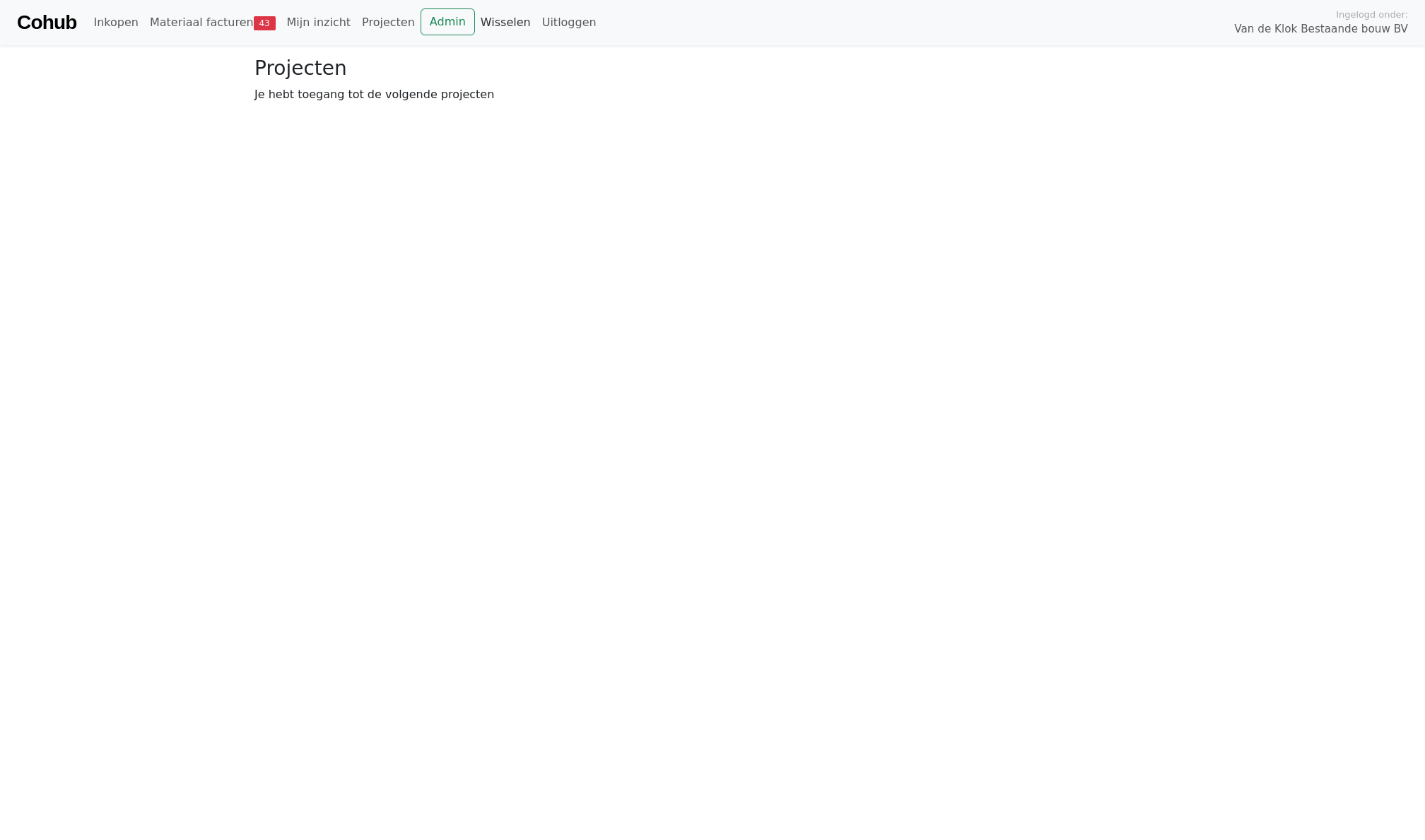
click at [482, 27] on link "Wisselen" at bounding box center [506, 22] width 62 height 29
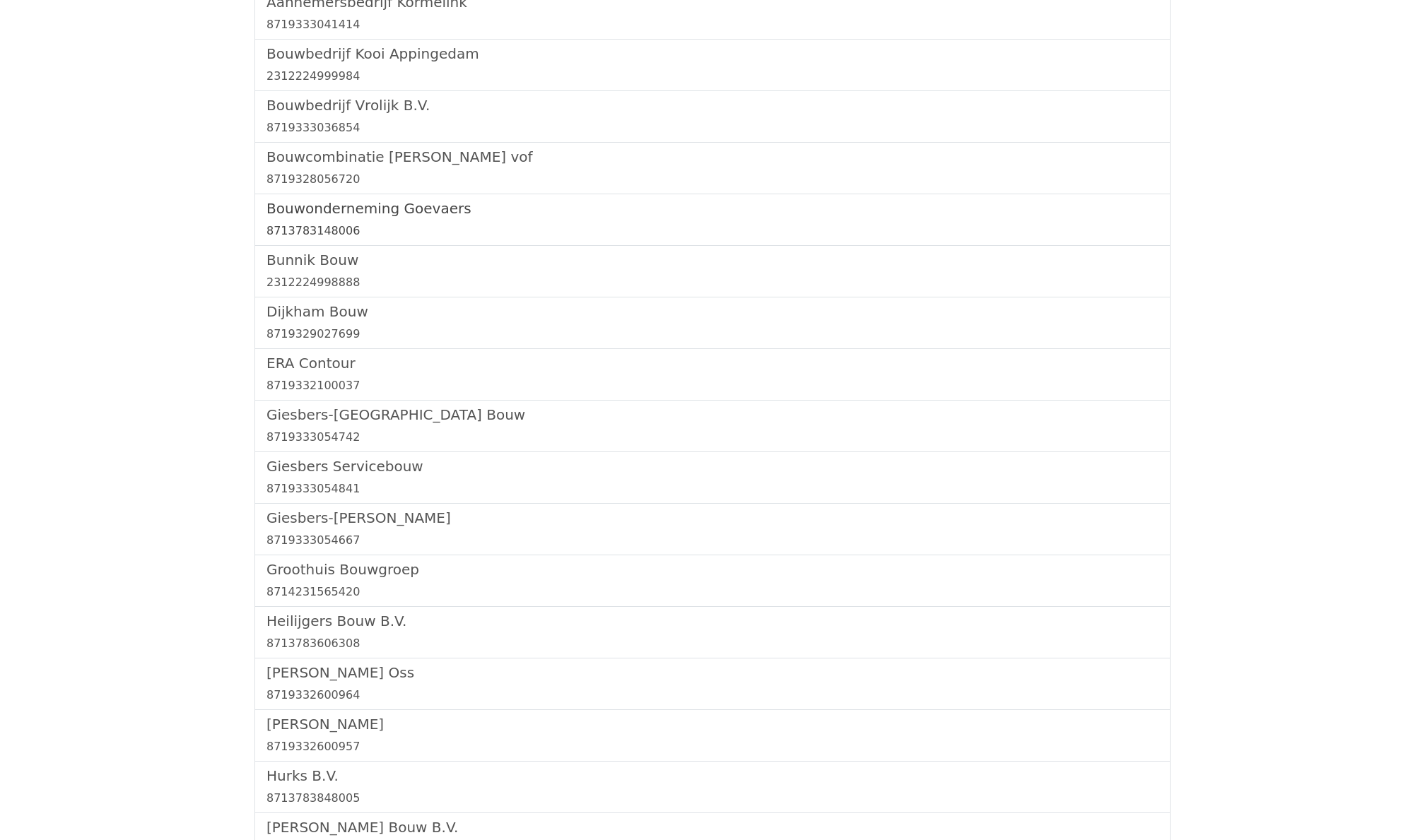
scroll to position [317, 0]
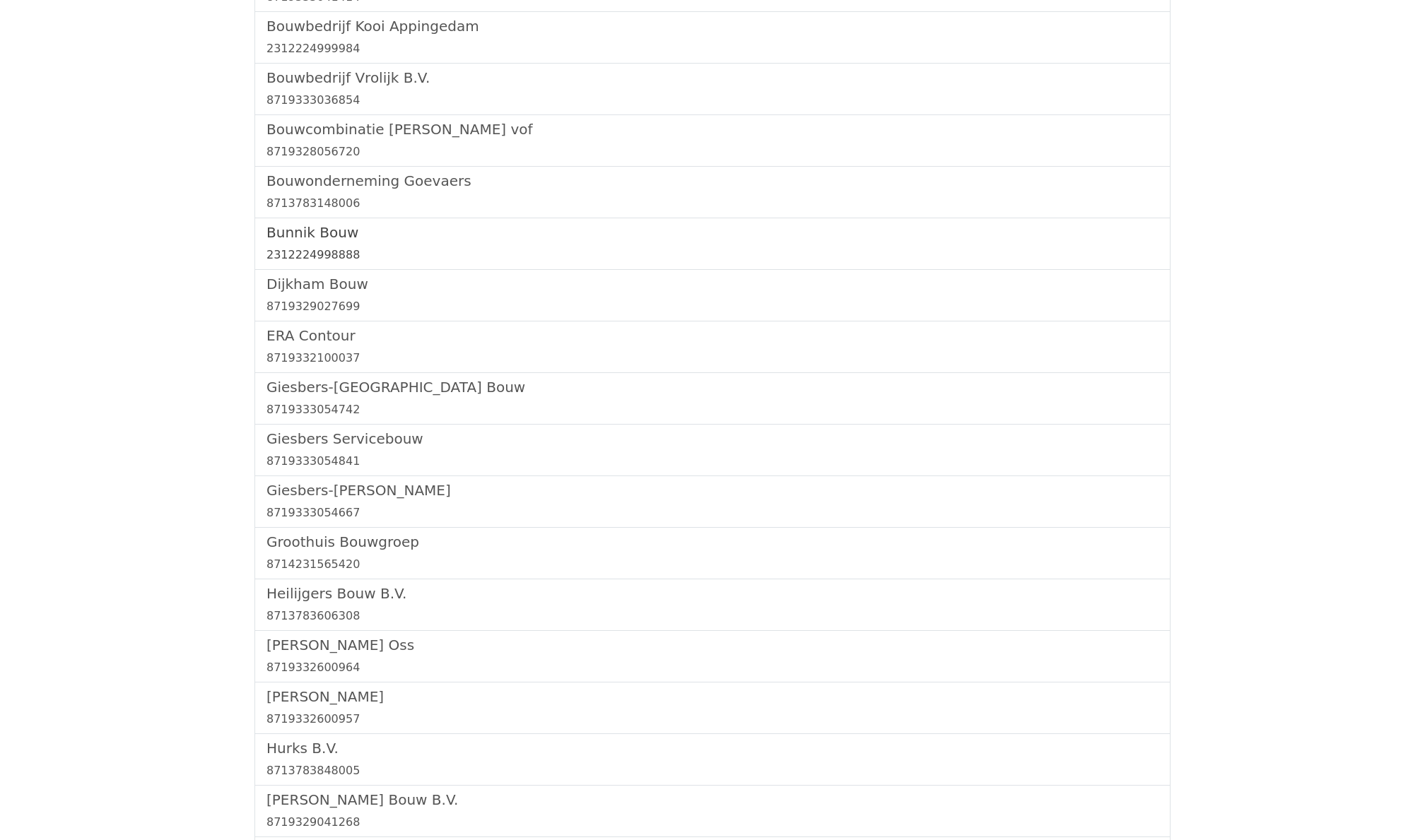
click at [314, 239] on h5 "Bunnik Bouw" at bounding box center [712, 233] width 892 height 17
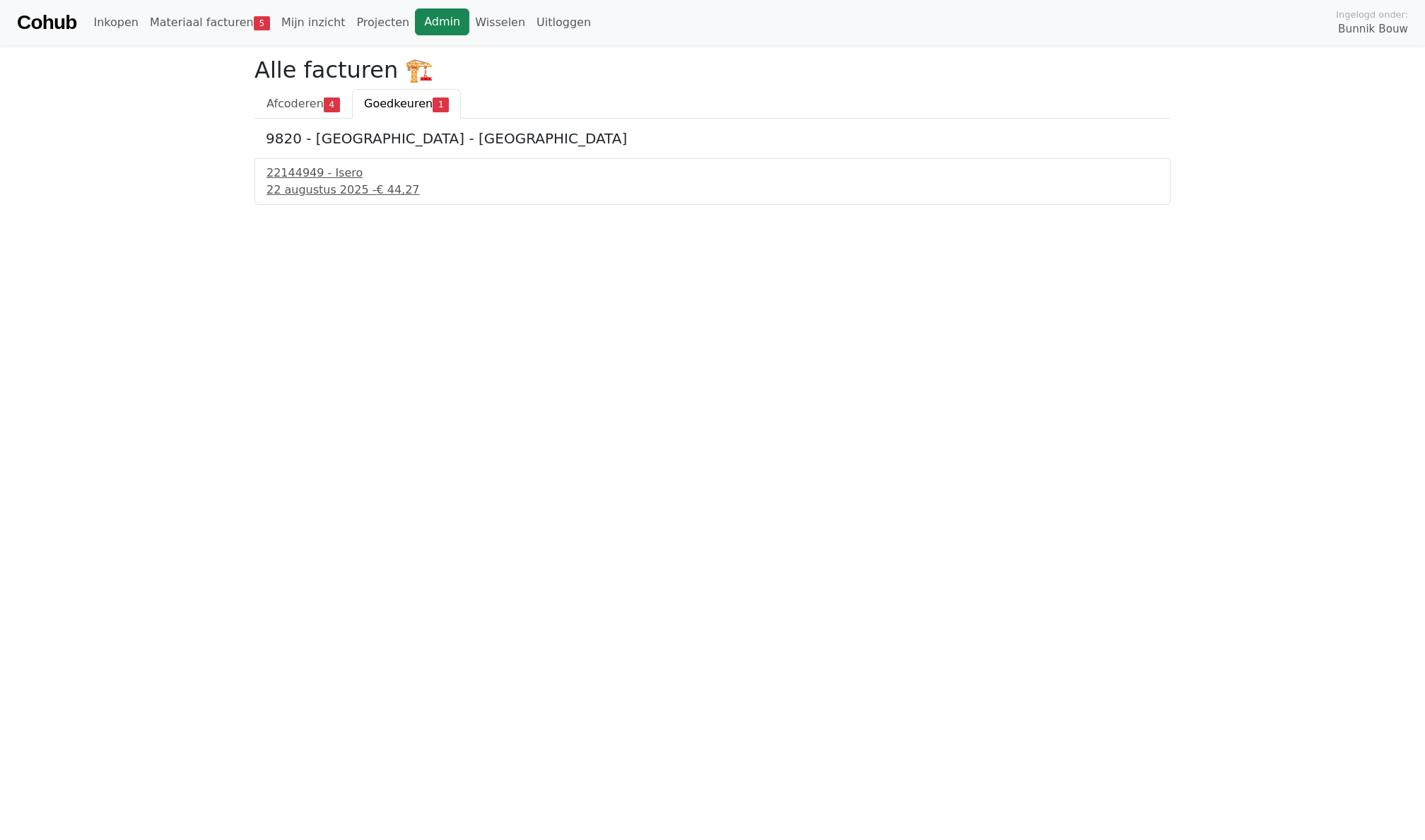
click at [428, 25] on link "Admin" at bounding box center [442, 22] width 55 height 27
click at [415, 34] on link "Admin" at bounding box center [442, 22] width 55 height 27
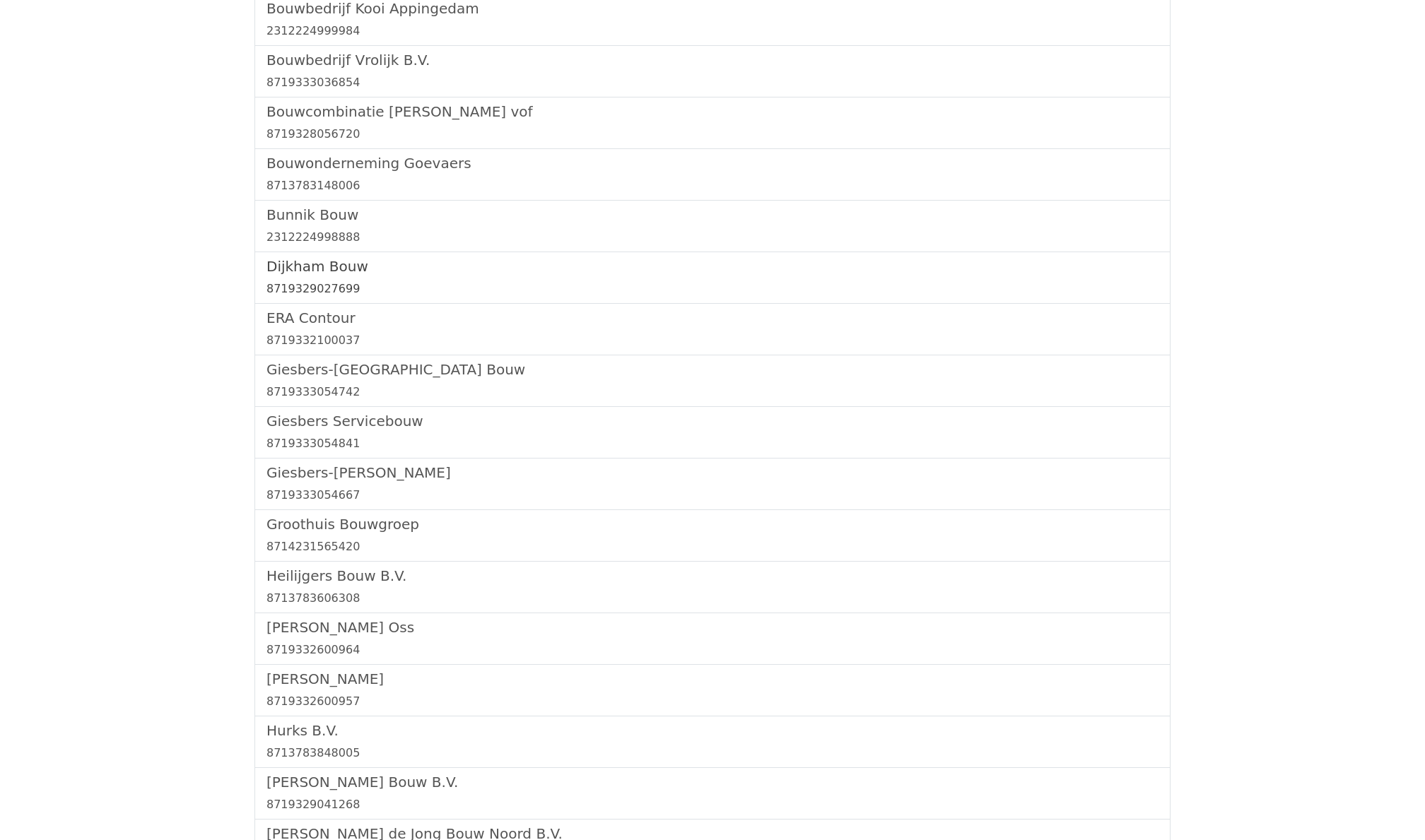
scroll to position [340, 0]
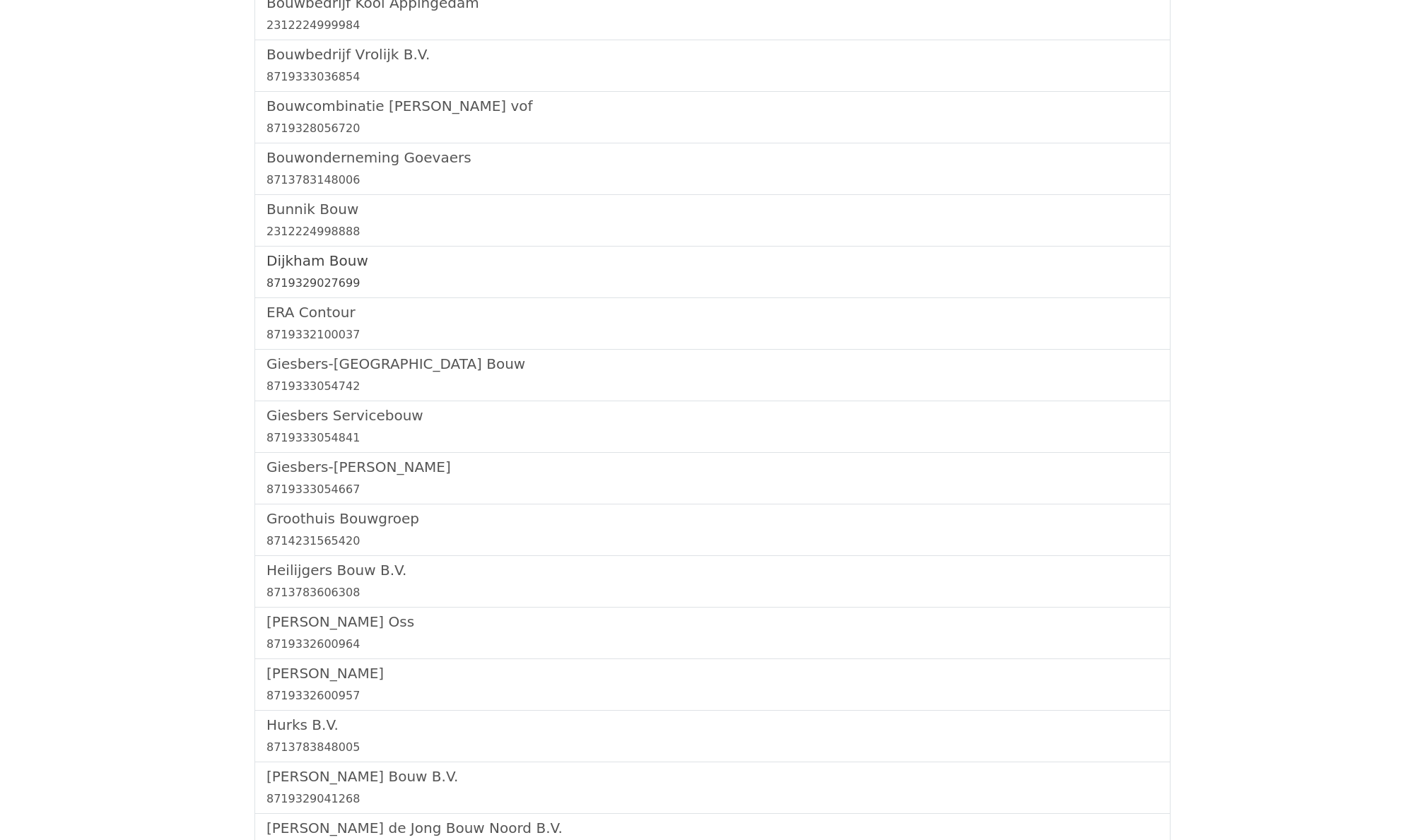
click at [290, 268] on h5 "Dijkham Bouw" at bounding box center [712, 260] width 892 height 17
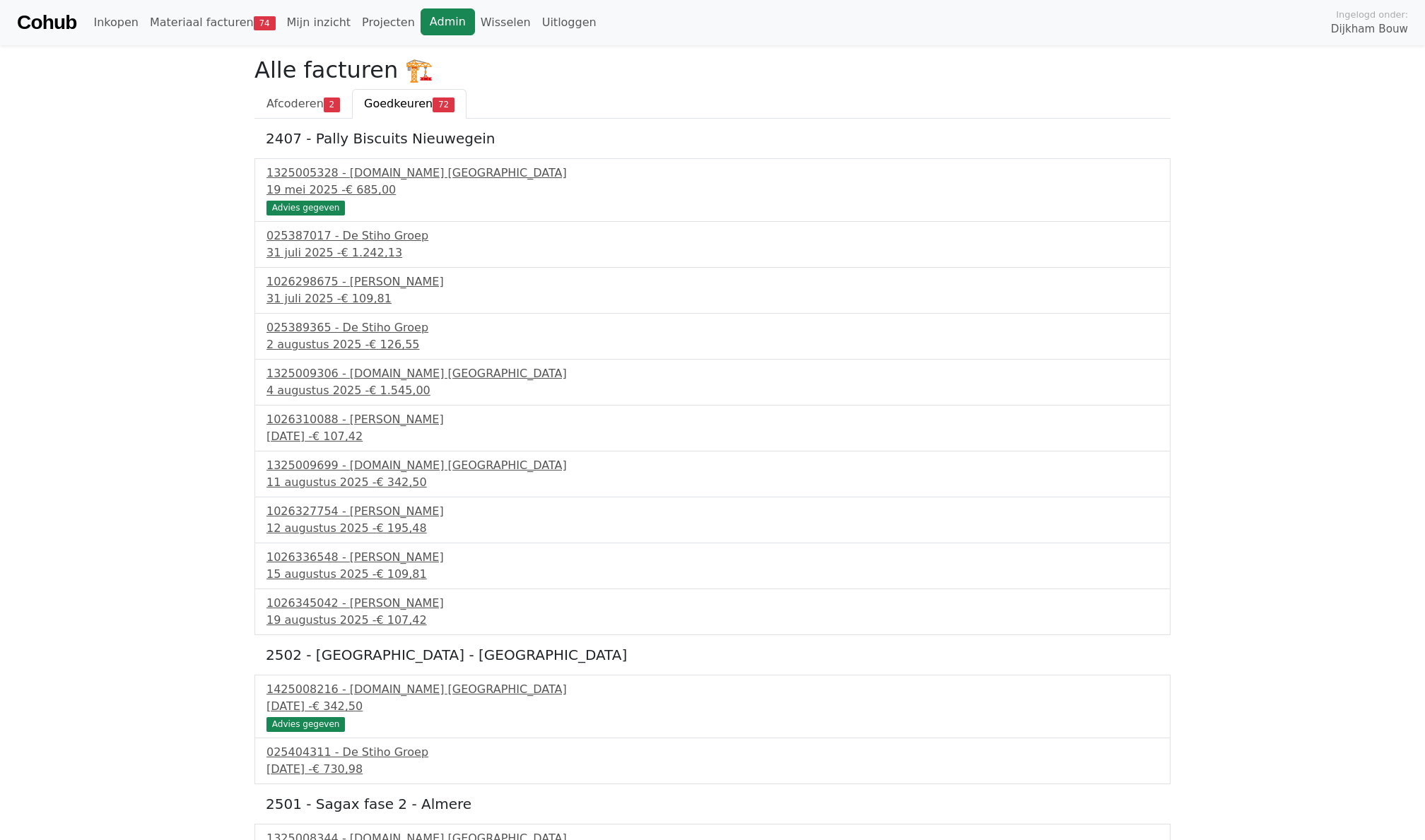
click at [421, 29] on link "Admin" at bounding box center [448, 22] width 55 height 27
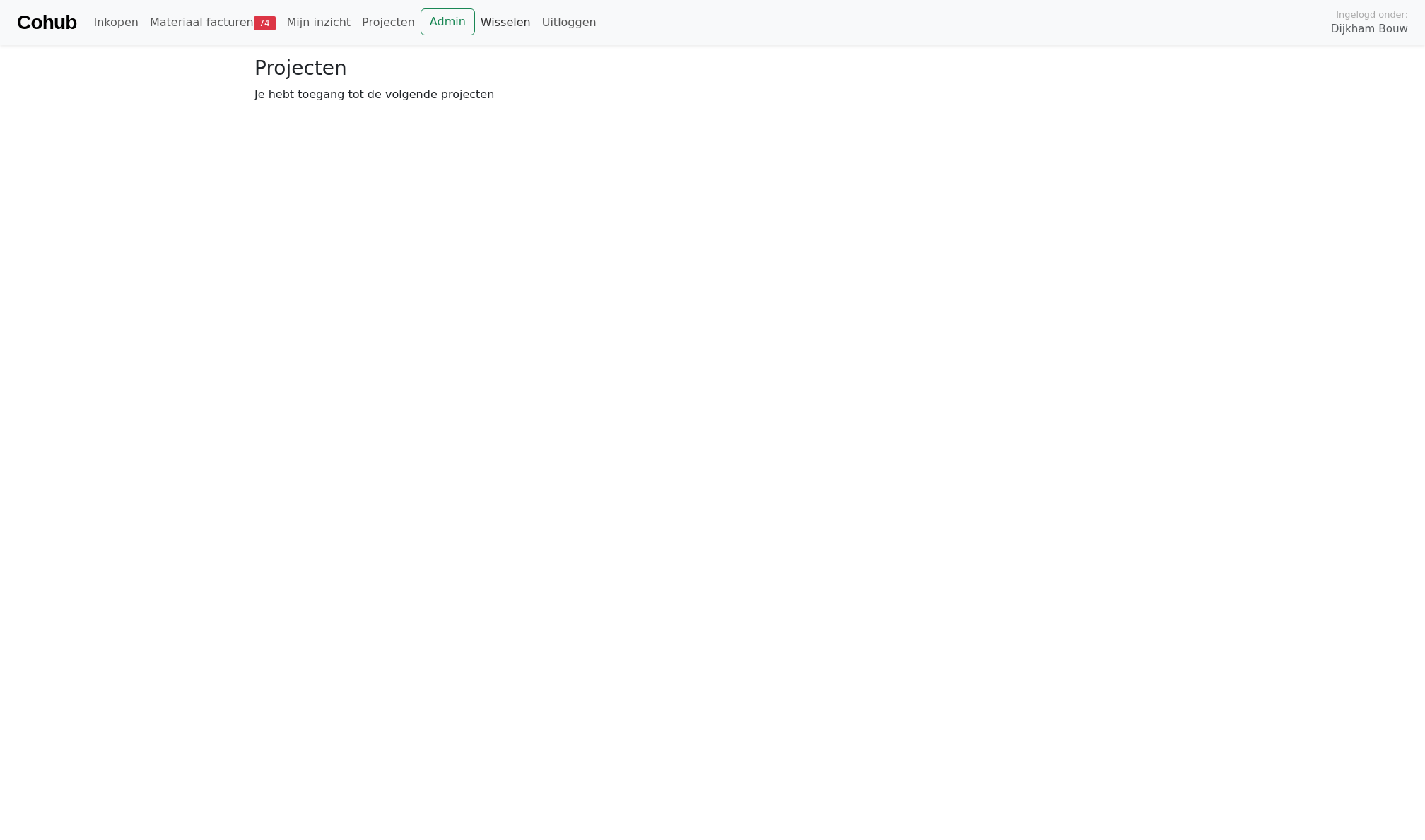
click at [482, 35] on link "Wisselen" at bounding box center [506, 22] width 62 height 29
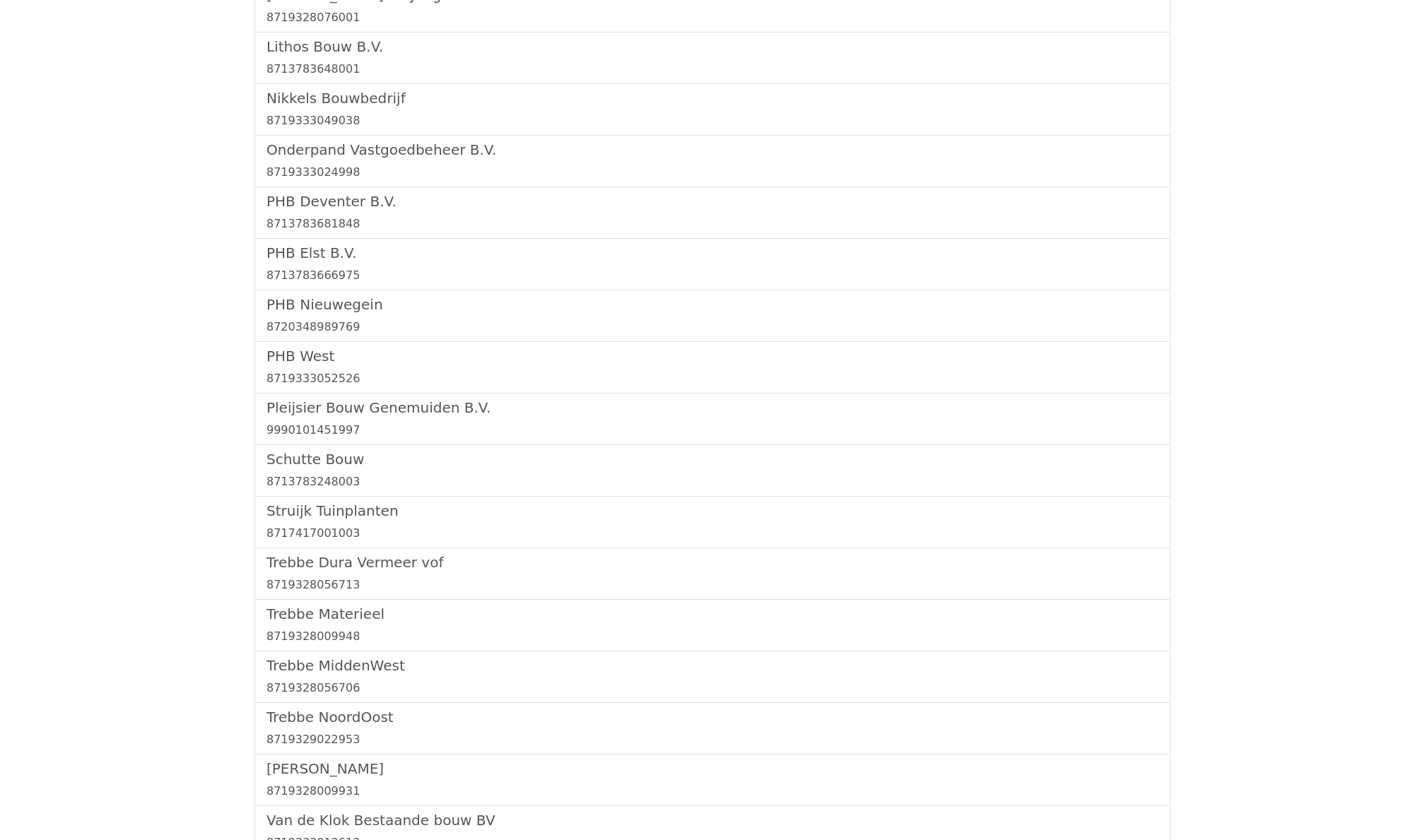
scroll to position [1661, 0]
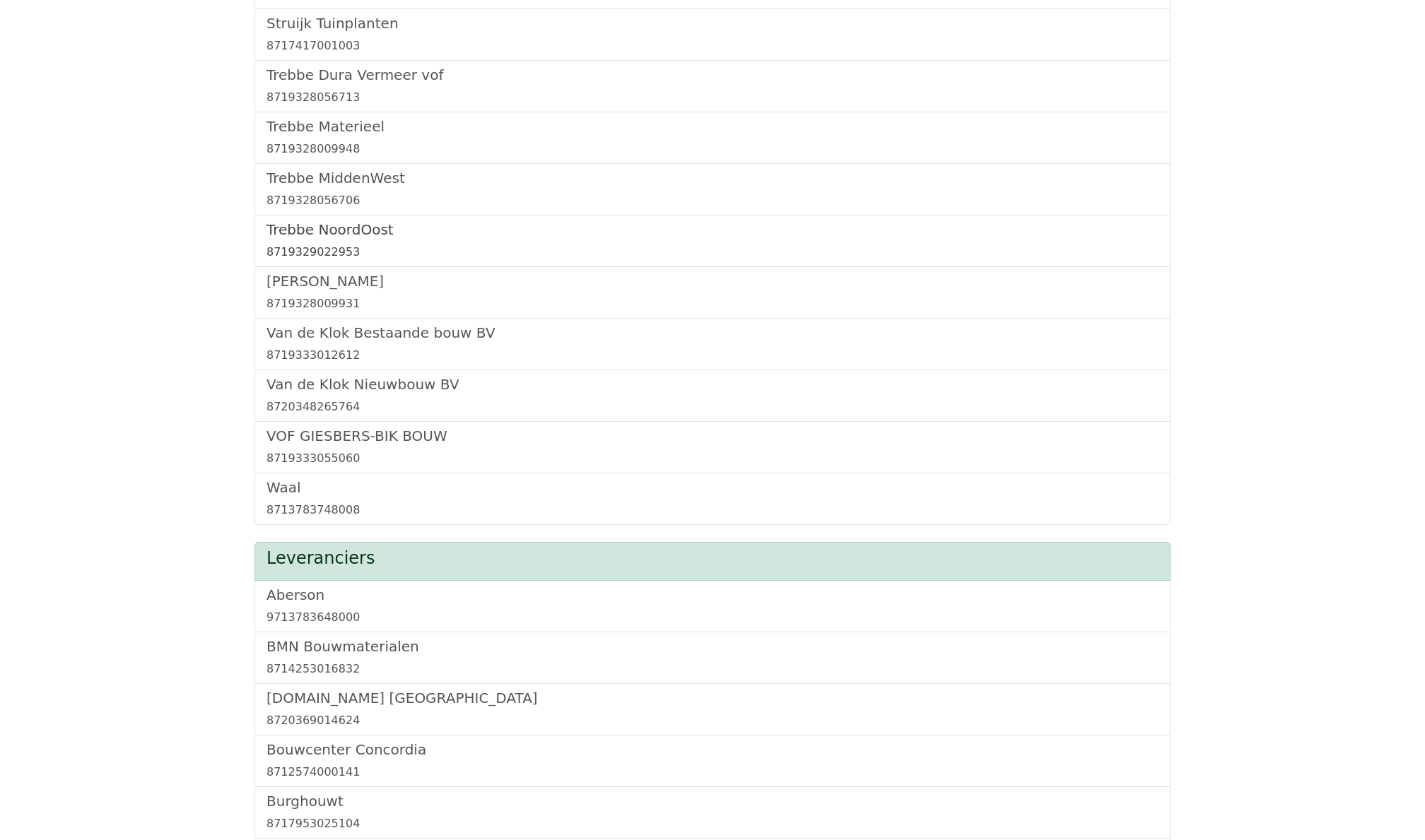
click at [332, 238] on h5 "Trebbe NoordOost" at bounding box center [712, 230] width 892 height 17
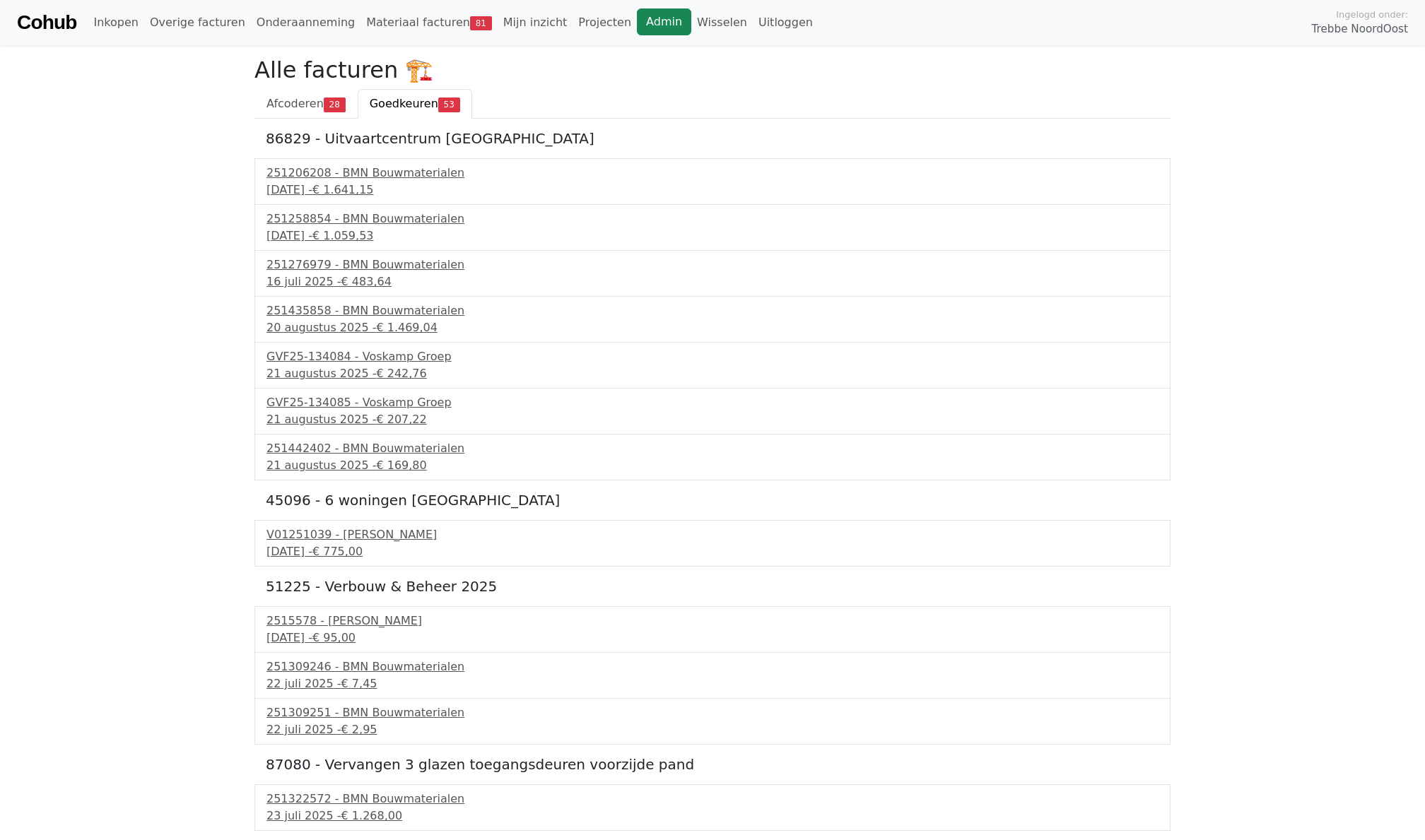
click at [644, 29] on link "Admin" at bounding box center [664, 22] width 55 height 27
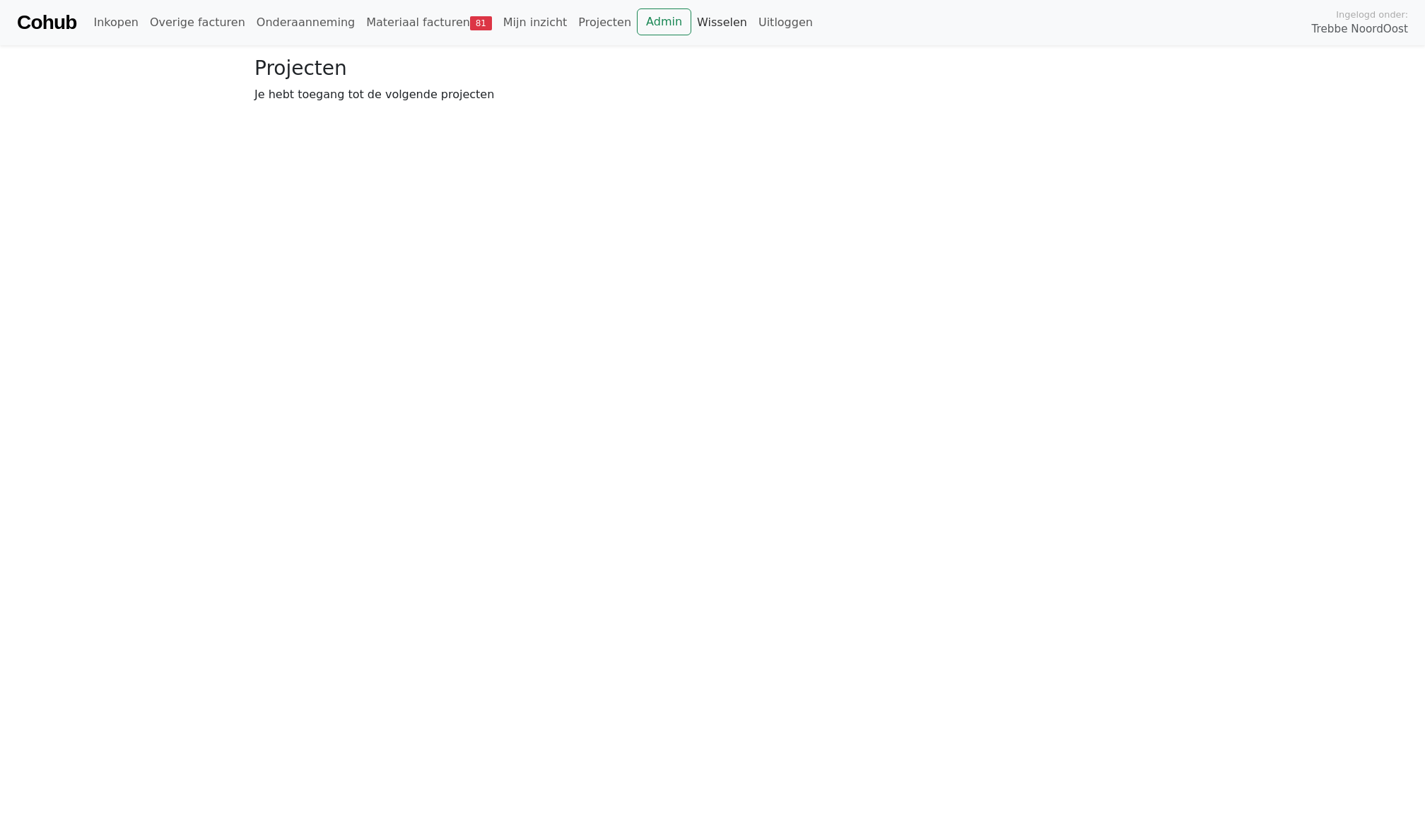
click at [691, 21] on link "Wisselen" at bounding box center [722, 22] width 62 height 29
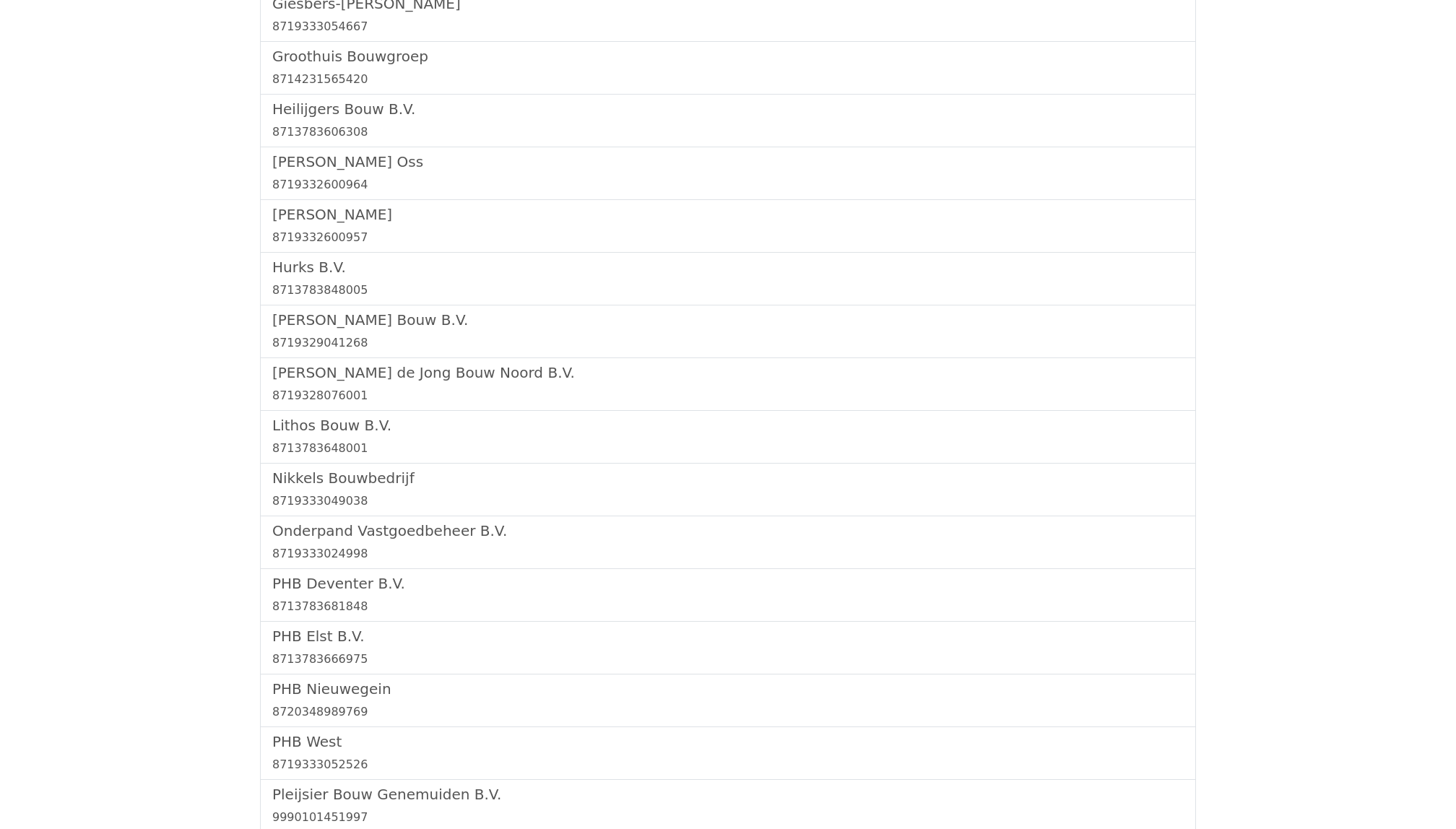
scroll to position [201, 0]
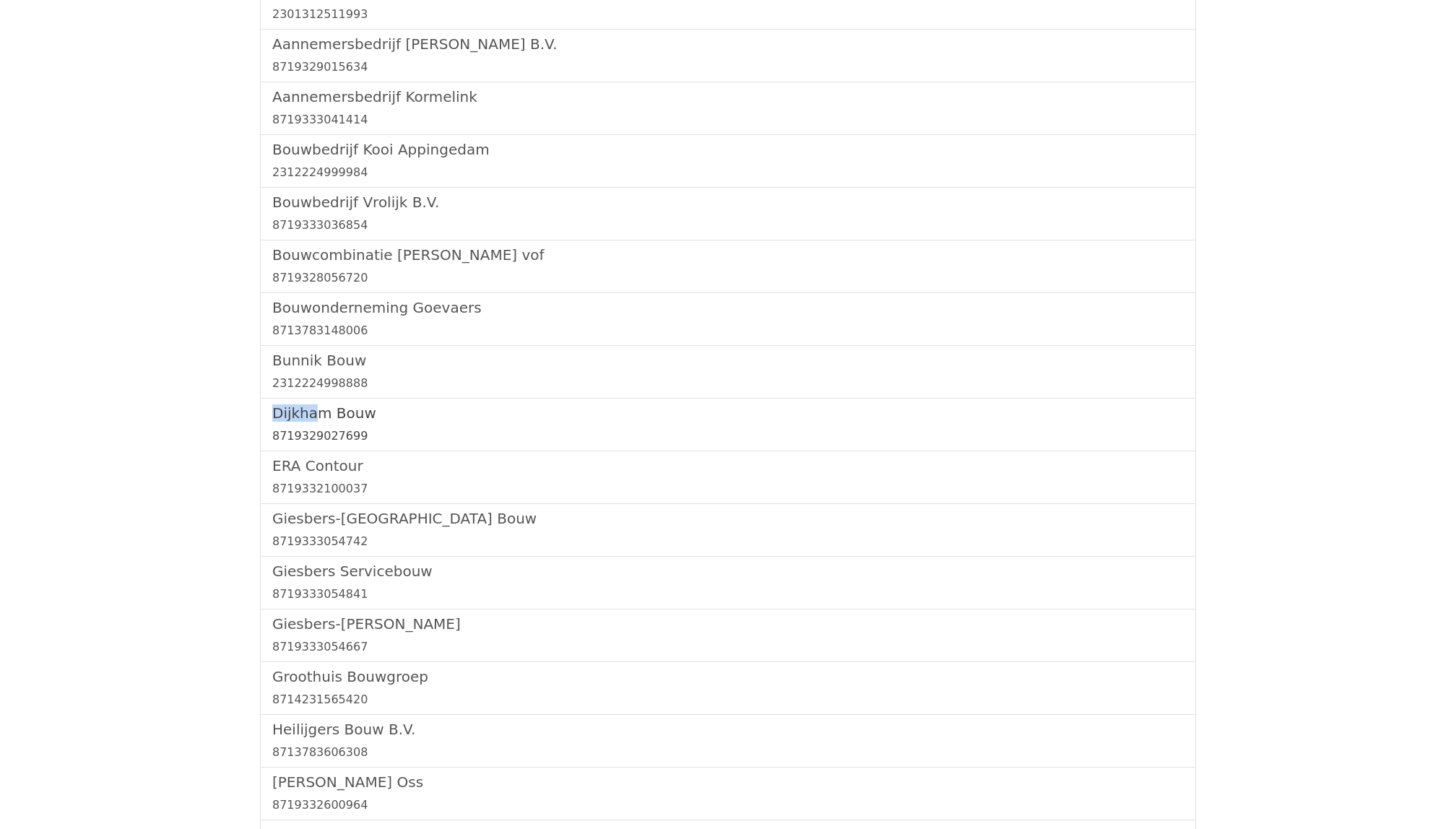
click at [325, 408] on h5 "Dijkham Bouw" at bounding box center [728, 413] width 911 height 17
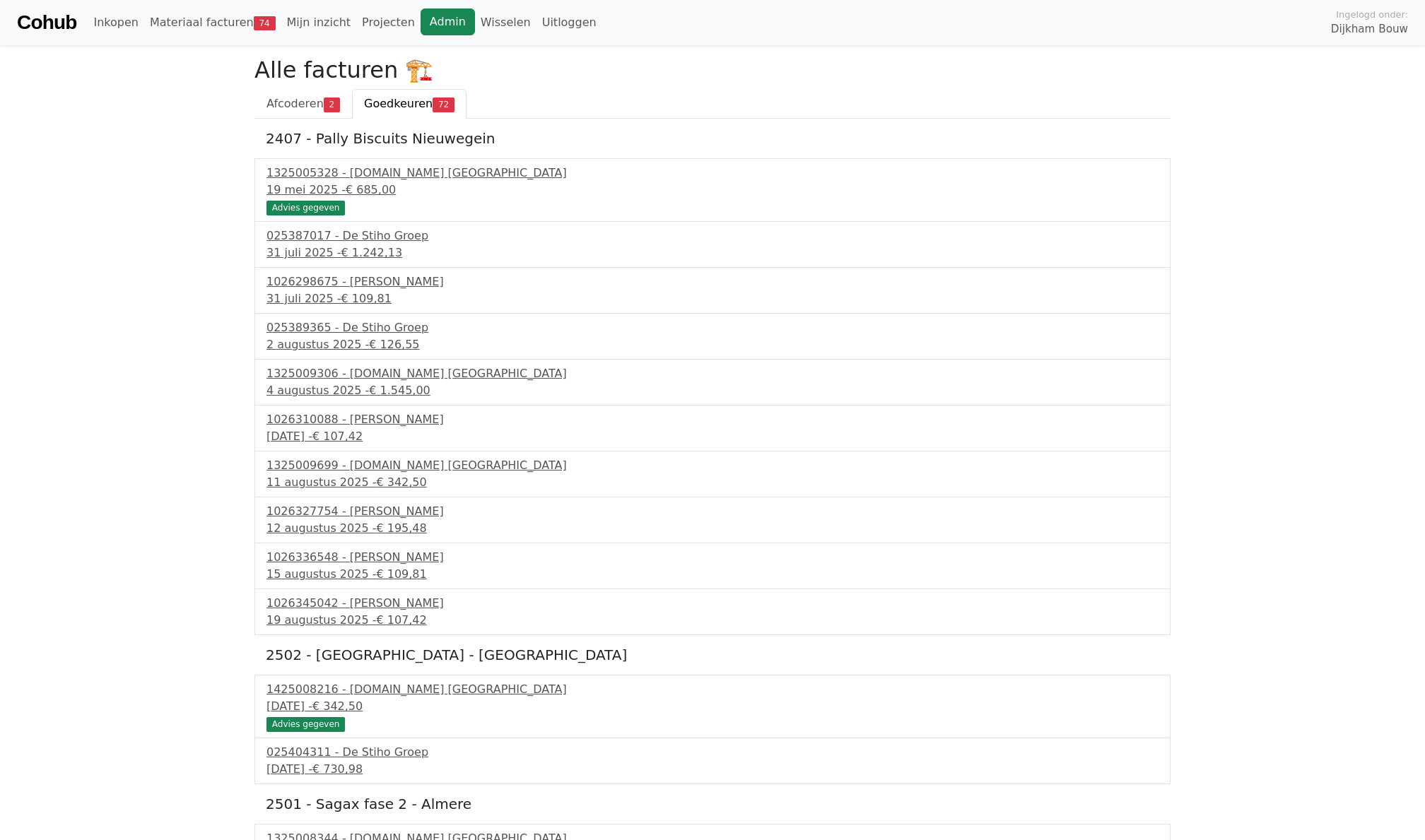
click at [421, 21] on link "Admin" at bounding box center [448, 22] width 55 height 27
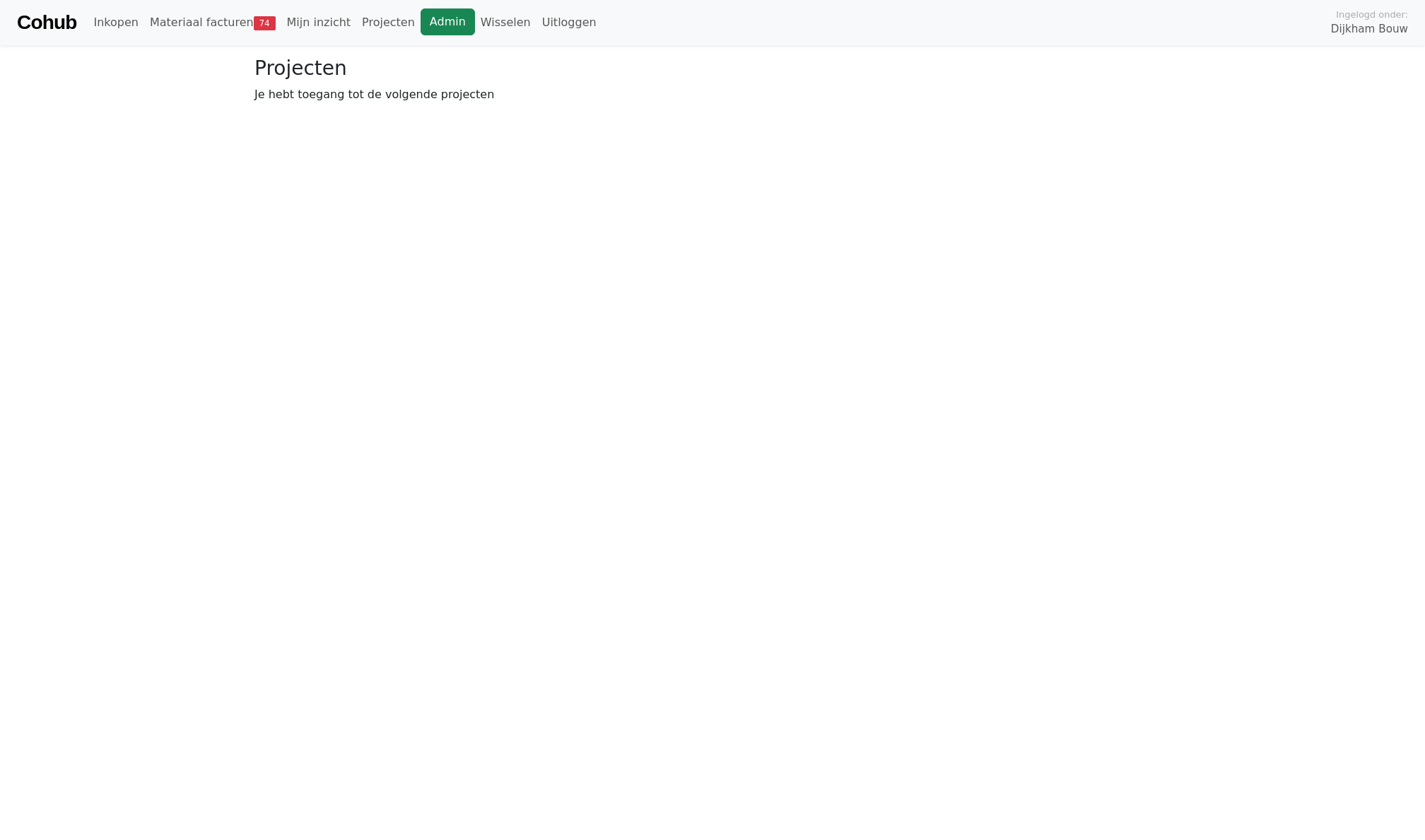
click at [453, 22] on link "Admin" at bounding box center [448, 22] width 55 height 27
